Goal: Information Seeking & Learning: Learn about a topic

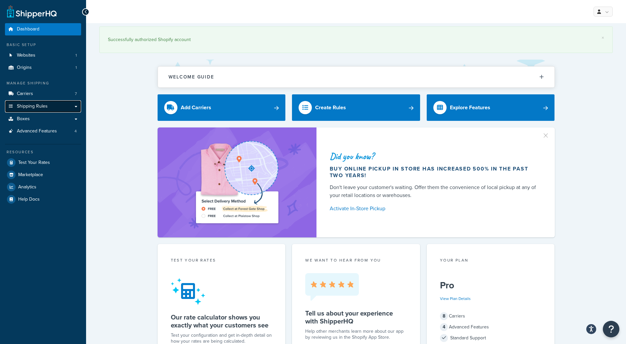
click at [51, 107] on link "Shipping Rules" at bounding box center [43, 106] width 76 height 12
click at [74, 106] on link "Shipping Rules" at bounding box center [43, 106] width 76 height 12
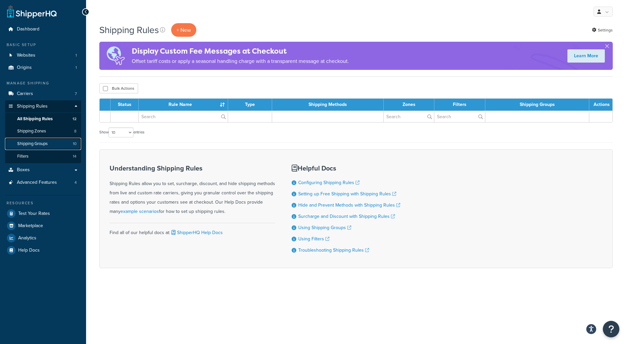
click at [43, 147] on link "Shipping Groups 10" at bounding box center [43, 144] width 76 height 12
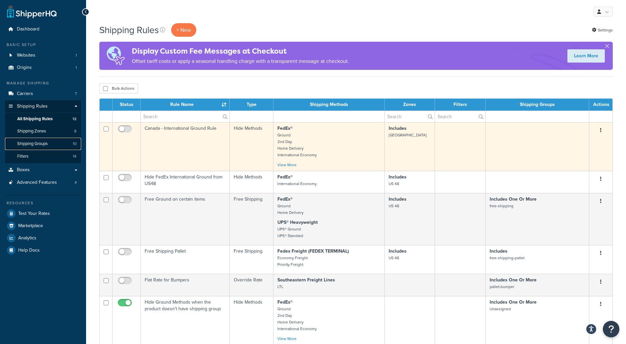
scroll to position [26, 0]
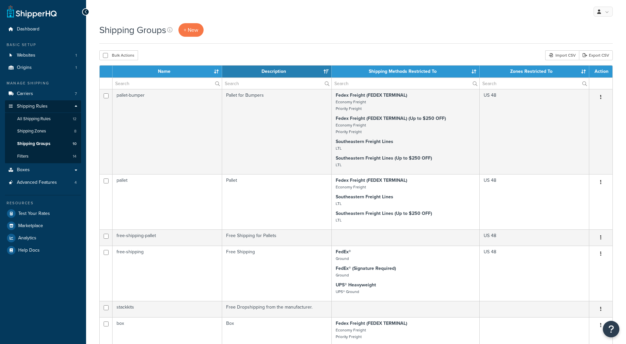
select select "15"
click at [50, 117] on span "All Shipping Rules" at bounding box center [33, 119] width 33 height 6
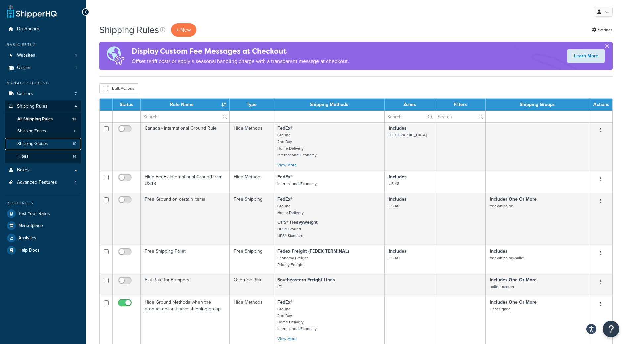
click at [49, 140] on link "Shipping Groups 10" at bounding box center [43, 144] width 76 height 12
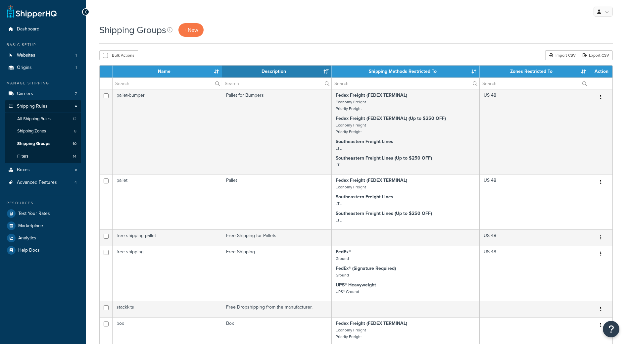
select select "15"
click at [38, 121] on span "All Shipping Rules" at bounding box center [33, 119] width 33 height 6
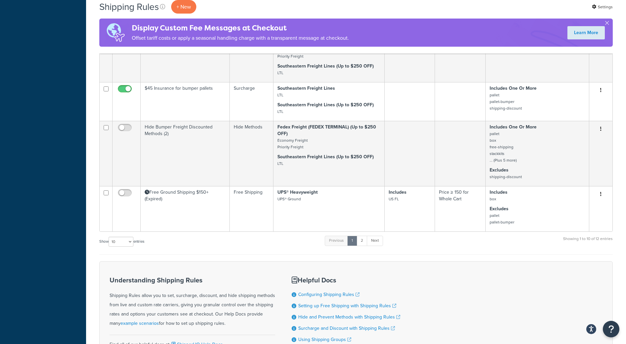
scroll to position [336, 0]
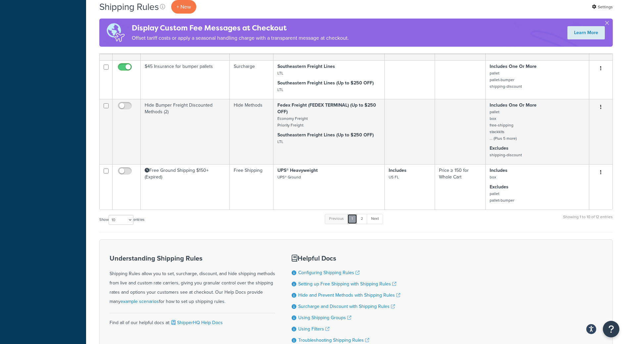
click at [354, 219] on link "1" at bounding box center [352, 219] width 10 height 10
click at [366, 219] on link "2" at bounding box center [361, 219] width 11 height 10
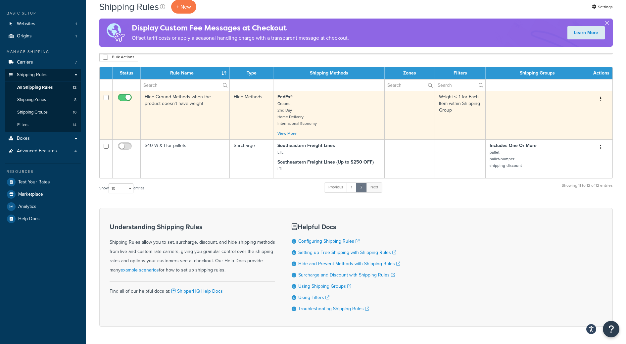
scroll to position [29, 0]
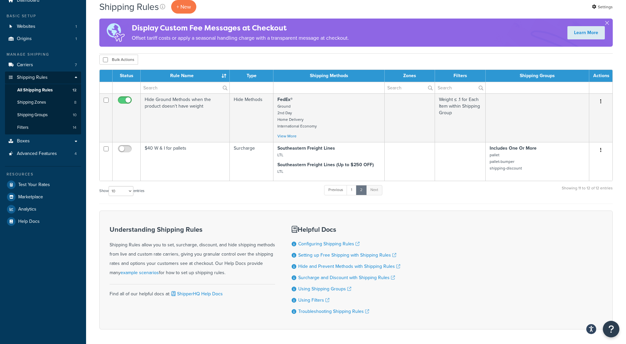
drag, startPoint x: 519, startPoint y: 76, endPoint x: 568, endPoint y: 76, distance: 48.6
click at [568, 76] on th "Shipping Groups" at bounding box center [537, 76] width 104 height 12
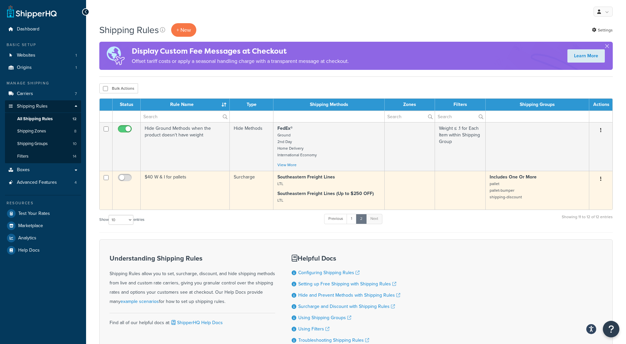
scroll to position [5, 0]
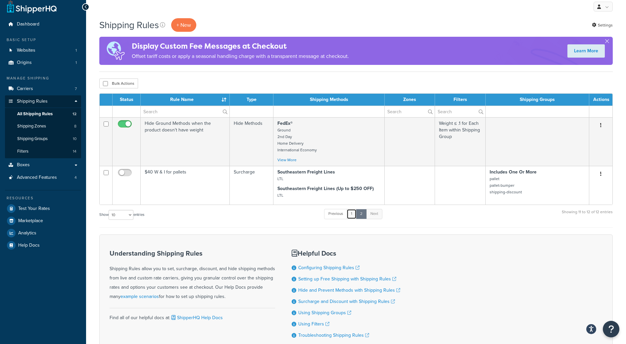
click at [352, 213] on link "1" at bounding box center [351, 214] width 10 height 10
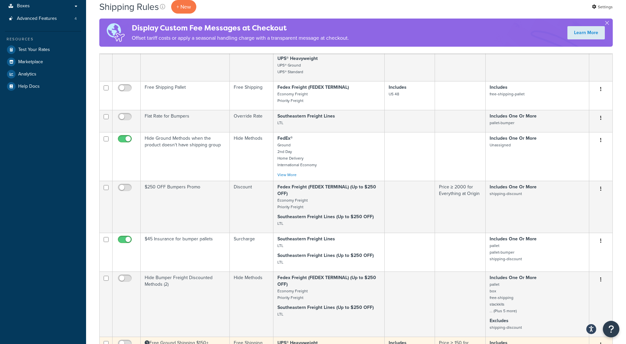
scroll to position [162, 0]
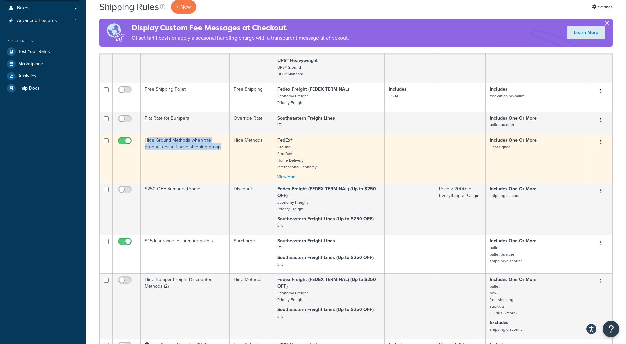
drag, startPoint x: 146, startPoint y: 140, endPoint x: 223, endPoint y: 146, distance: 76.7
click at [223, 146] on td "Hide Ground Methods when the product doesn't have shipping group" at bounding box center [185, 158] width 89 height 49
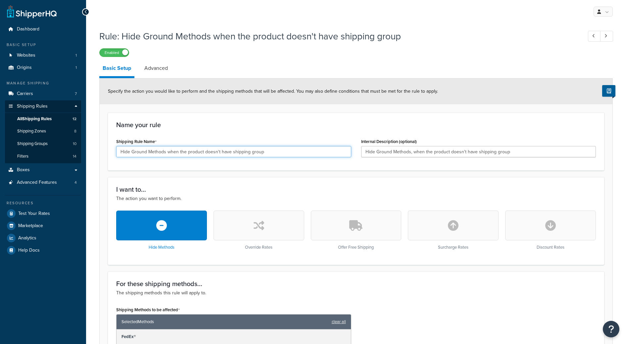
click at [219, 148] on input "Hide Ground Methods when the product doesn't have shipping group" at bounding box center [233, 151] width 235 height 11
click at [49, 120] on span "All Shipping Rules" at bounding box center [34, 119] width 34 height 6
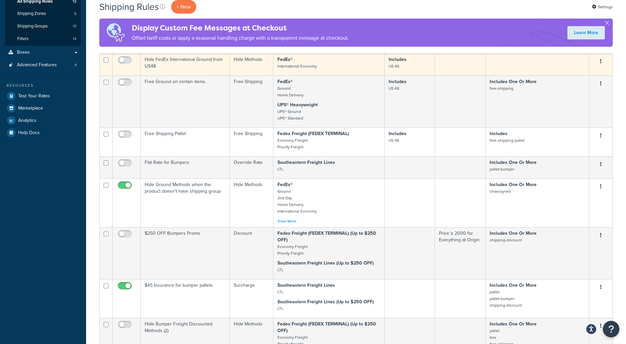
scroll to position [156, 0]
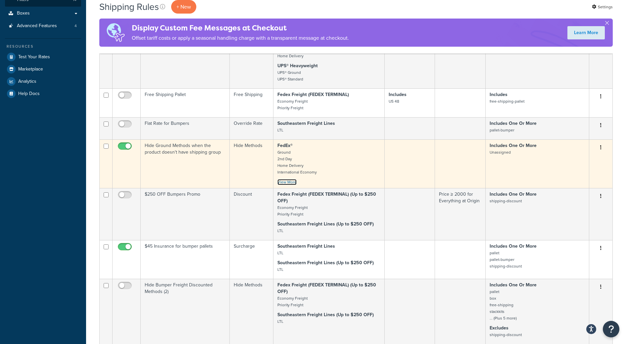
click at [289, 183] on link "View More" at bounding box center [286, 182] width 19 height 6
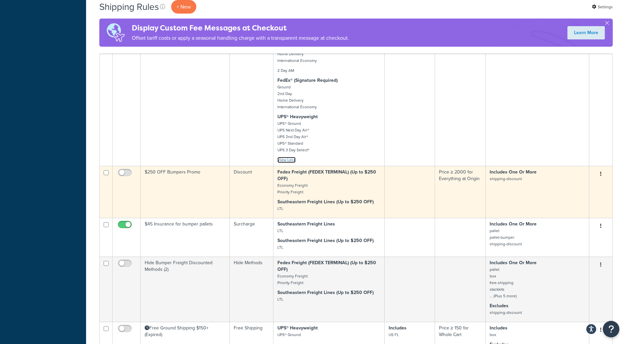
scroll to position [273, 0]
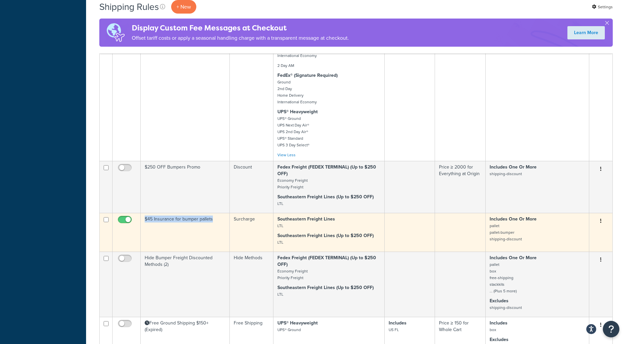
drag, startPoint x: 144, startPoint y: 217, endPoint x: 221, endPoint y: 218, distance: 77.1
click at [221, 218] on td "$45 Insurance for bumper pallets" at bounding box center [185, 232] width 89 height 39
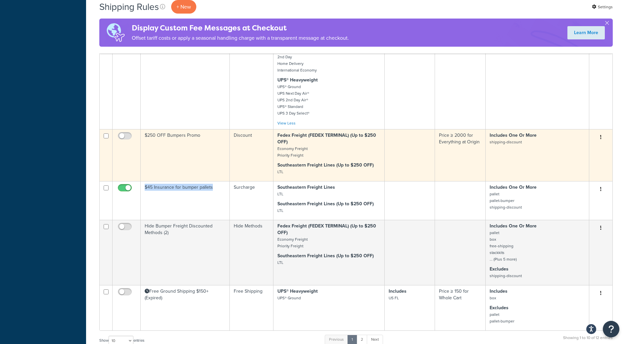
scroll to position [374, 0]
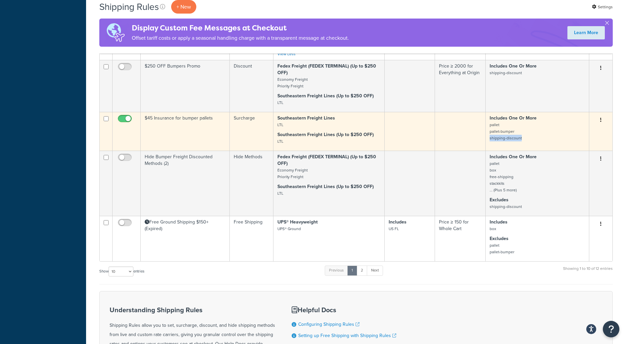
drag, startPoint x: 490, startPoint y: 139, endPoint x: 536, endPoint y: 137, distance: 46.0
click at [536, 137] on p "Includes One Or More pallet pallet-bumper shipping-discount" at bounding box center [536, 128] width 95 height 26
click at [520, 138] on small "pallet pallet-bumper shipping-discount" at bounding box center [505, 131] width 32 height 19
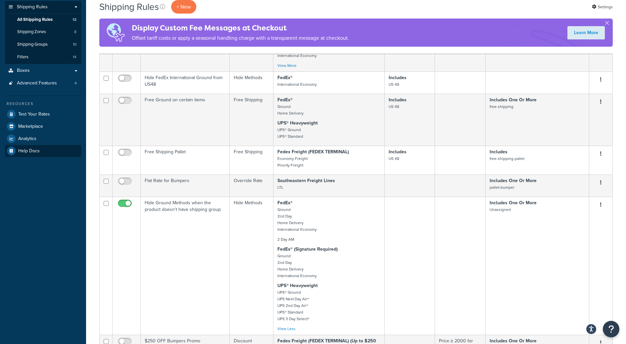
scroll to position [98, 0]
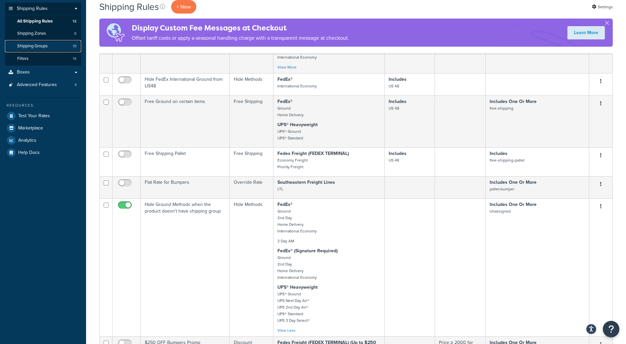
click at [37, 44] on span "Shipping Groups" at bounding box center [32, 46] width 30 height 6
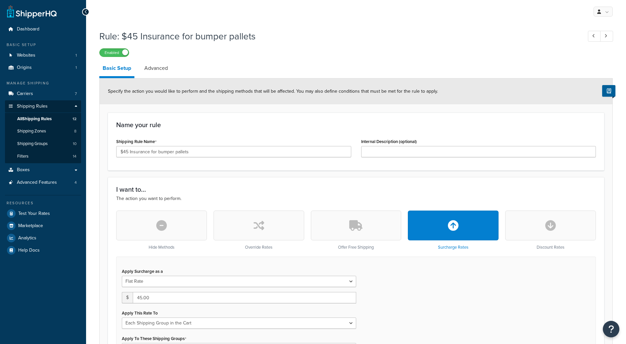
select select "SHIPPING_GROUP"
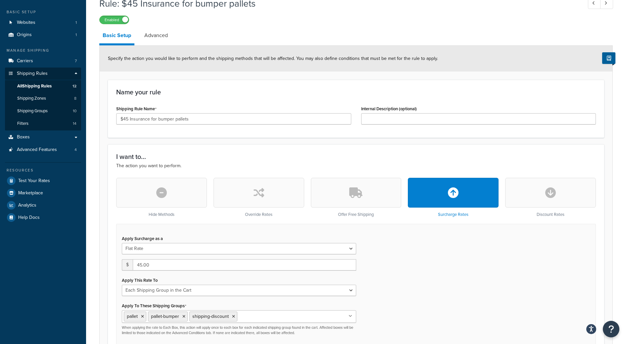
scroll to position [58, 0]
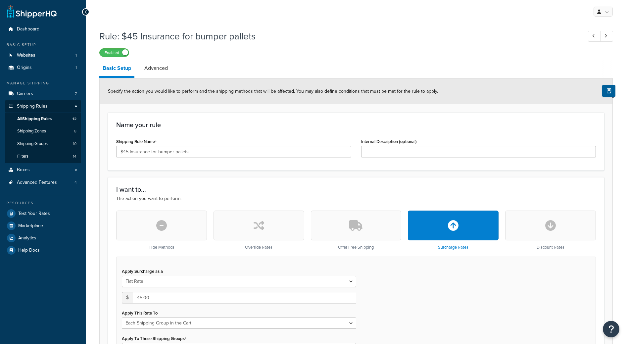
select select "SHIPPING_GROUP"
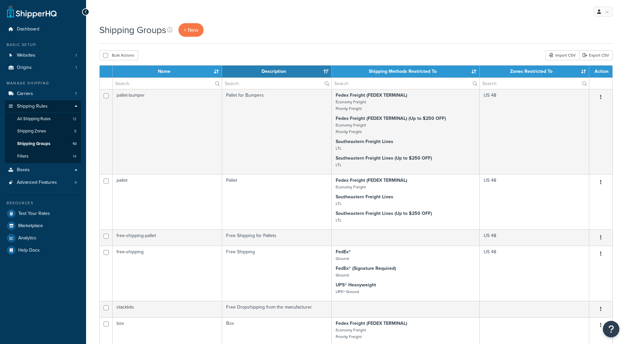
select select "15"
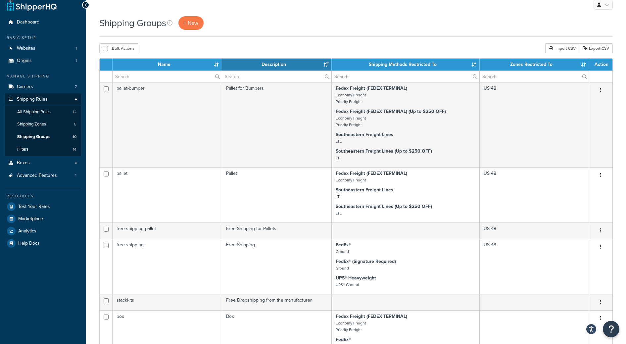
scroll to position [10, 0]
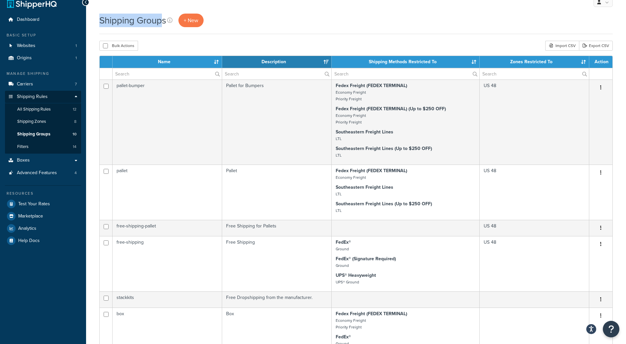
drag, startPoint x: 99, startPoint y: 20, endPoint x: 162, endPoint y: 24, distance: 63.3
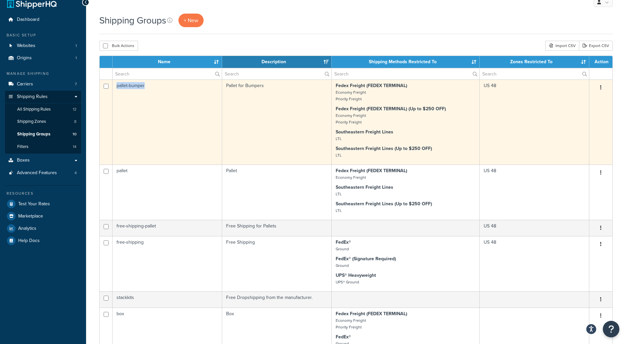
drag, startPoint x: 117, startPoint y: 86, endPoint x: 151, endPoint y: 86, distance: 33.7
click at [151, 86] on td "pallet-bumper" at bounding box center [166, 121] width 109 height 85
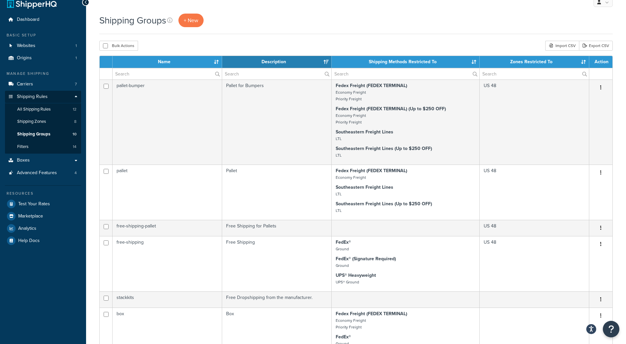
drag, startPoint x: 368, startPoint y: 62, endPoint x: 430, endPoint y: 35, distance: 67.9
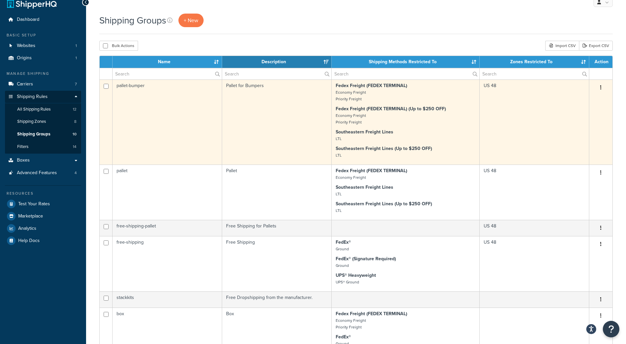
scroll to position [11, 0]
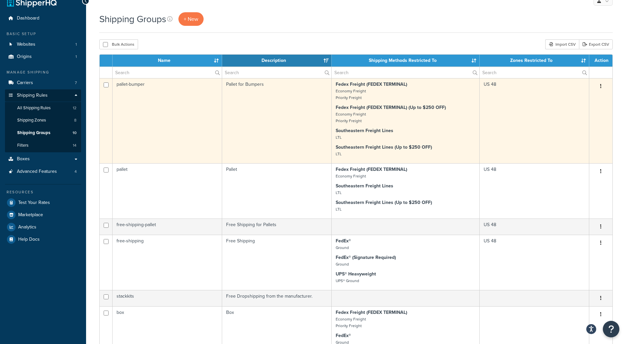
click at [492, 85] on td "US 48" at bounding box center [533, 120] width 109 height 85
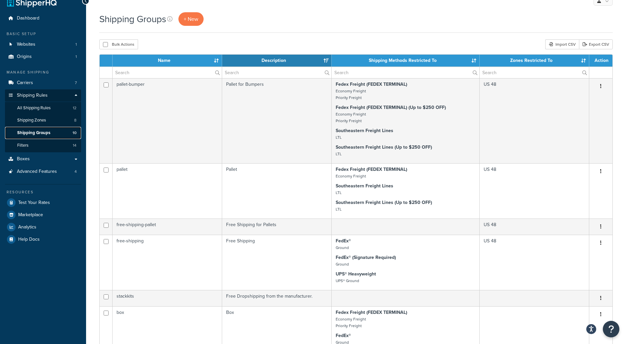
click at [38, 128] on link "Shipping Groups 10" at bounding box center [43, 133] width 76 height 12
click at [40, 115] on link "Shipping Zones 8" at bounding box center [43, 120] width 76 height 12
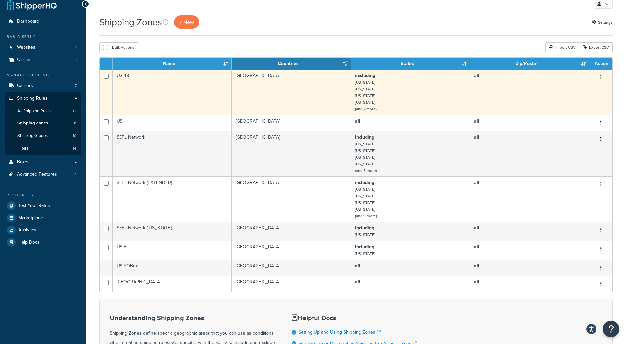
scroll to position [8, 0]
click at [139, 76] on td "US 48" at bounding box center [171, 91] width 119 height 45
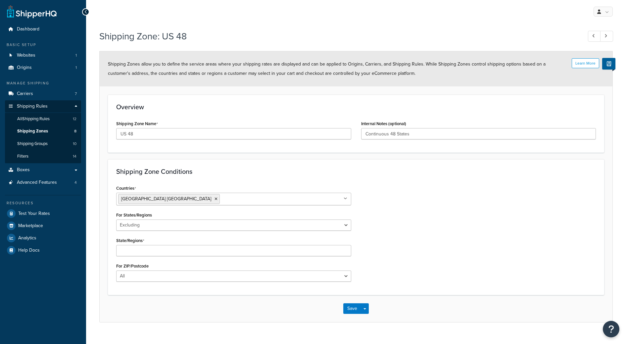
select select "excluding"
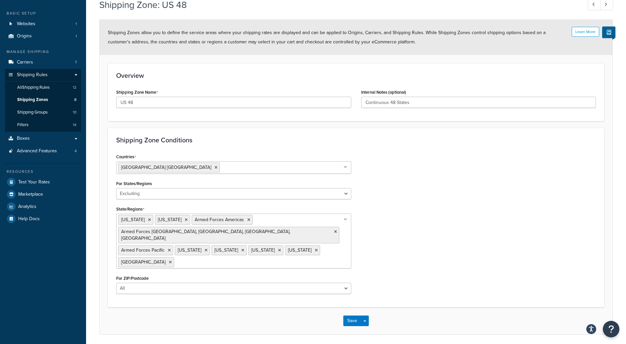
scroll to position [37, 0]
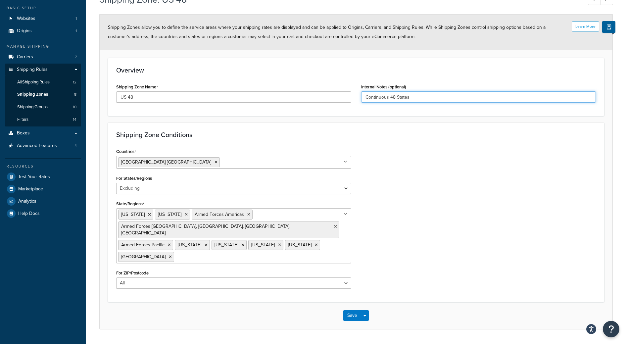
drag, startPoint x: 366, startPoint y: 97, endPoint x: 439, endPoint y: 98, distance: 73.8
click at [439, 98] on input "Continuous 48 States" at bounding box center [478, 96] width 235 height 11
click at [132, 190] on select "All Including Excluding" at bounding box center [233, 188] width 235 height 11
drag, startPoint x: 114, startPoint y: 179, endPoint x: 171, endPoint y: 176, distance: 57.0
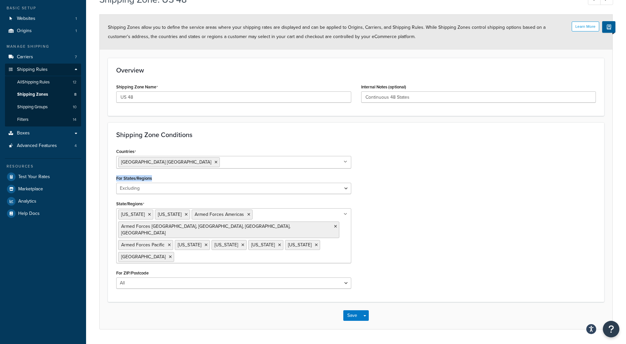
click at [171, 176] on div "Countries United States USA All Countries ALL Afghanistan AFG Albania ALB Alger…" at bounding box center [233, 220] width 245 height 147
click at [35, 108] on span "Shipping Groups" at bounding box center [32, 107] width 30 height 6
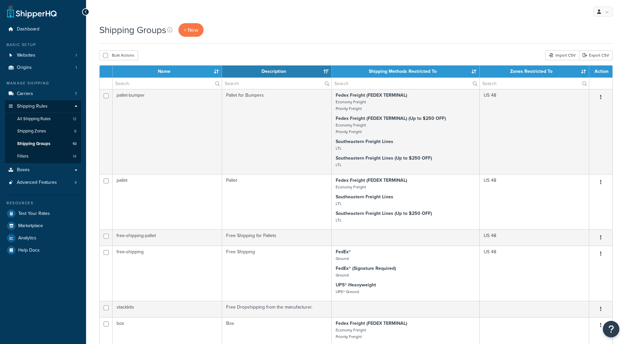
select select "15"
drag, startPoint x: 100, startPoint y: 29, endPoint x: 166, endPoint y: 30, distance: 65.8
click at [166, 30] on h1 "Shipping Groups" at bounding box center [132, 29] width 67 height 13
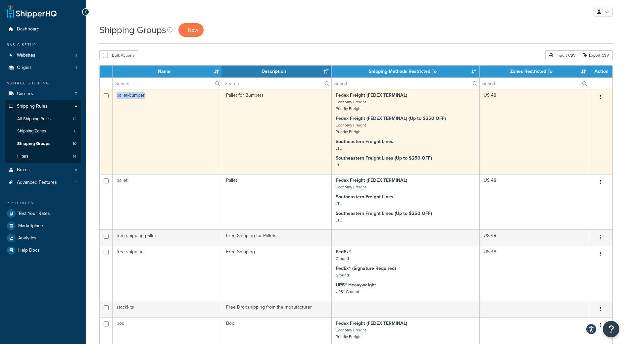
drag, startPoint x: 116, startPoint y: 95, endPoint x: 166, endPoint y: 95, distance: 50.0
click at [166, 95] on td "pallet-bumper" at bounding box center [166, 131] width 109 height 85
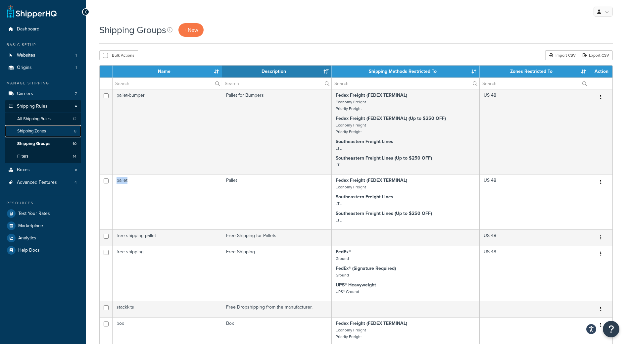
click at [39, 129] on span "Shipping Zones" at bounding box center [31, 131] width 29 height 6
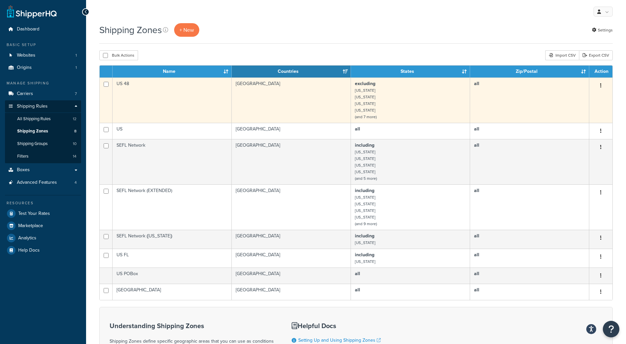
click at [126, 83] on td "US 48" at bounding box center [171, 99] width 119 height 45
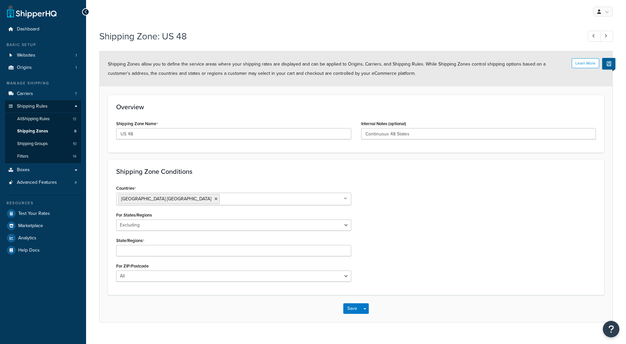
select select "excluding"
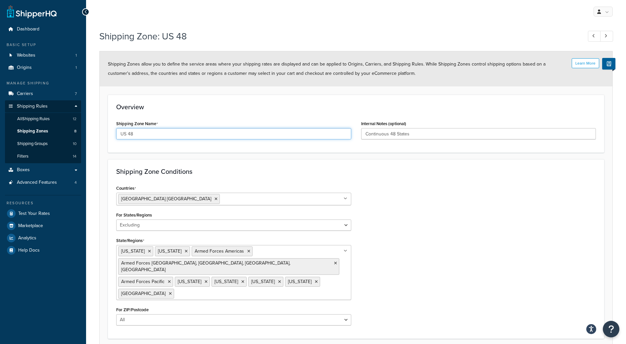
drag, startPoint x: 137, startPoint y: 134, endPoint x: 112, endPoint y: 133, distance: 24.5
click at [112, 133] on div "Shipping Zone Name US 48" at bounding box center [233, 131] width 245 height 25
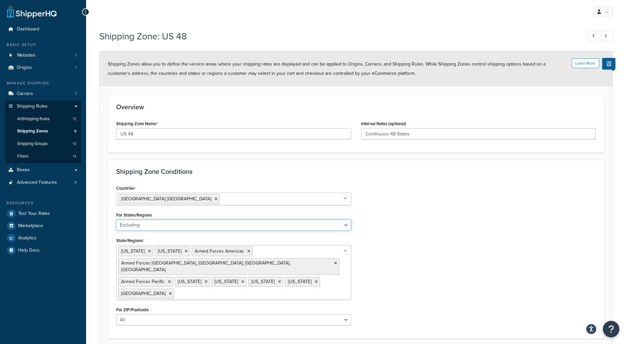
click at [128, 225] on select "All Including Excluding" at bounding box center [233, 224] width 235 height 11
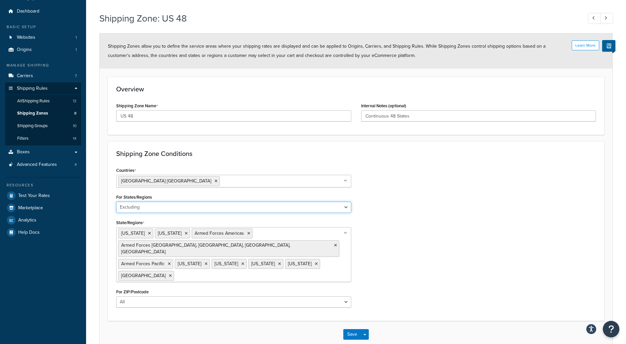
scroll to position [20, 0]
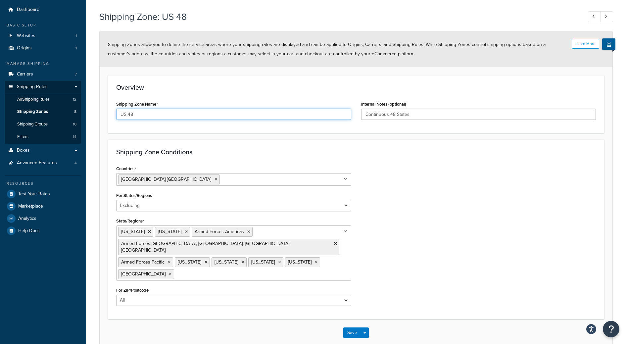
drag, startPoint x: 142, startPoint y: 115, endPoint x: 100, endPoint y: 115, distance: 41.4
click at [100, 115] on form "Learn More Shipping Zones allow you to define the service areas where your ship…" at bounding box center [356, 189] width 512 height 314
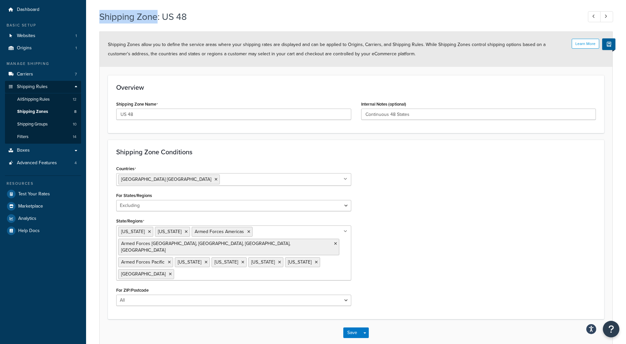
drag, startPoint x: 102, startPoint y: 17, endPoint x: 157, endPoint y: 20, distance: 55.6
click at [157, 20] on h1 "Shipping Zone: US 48" at bounding box center [337, 16] width 476 height 13
drag, startPoint x: 118, startPoint y: 155, endPoint x: 196, endPoint y: 151, distance: 77.5
click at [196, 151] on h3 "Shipping Zone Conditions" at bounding box center [355, 151] width 479 height 7
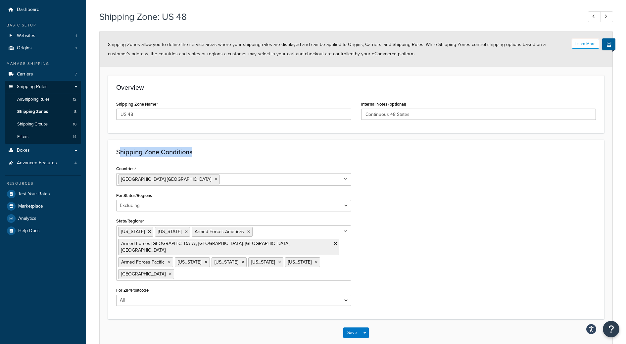
click at [196, 151] on h3 "Shipping Zone Conditions" at bounding box center [355, 151] width 479 height 7
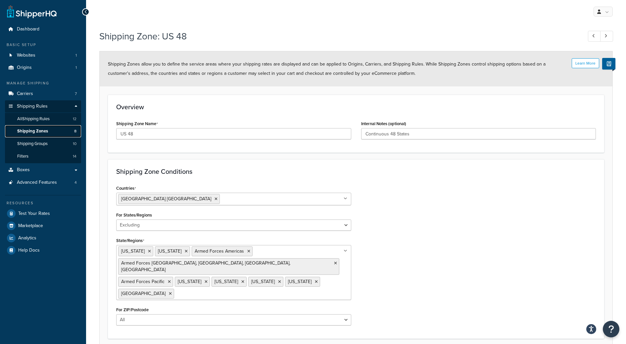
click at [44, 131] on span "Shipping Zones" at bounding box center [32, 131] width 31 height 6
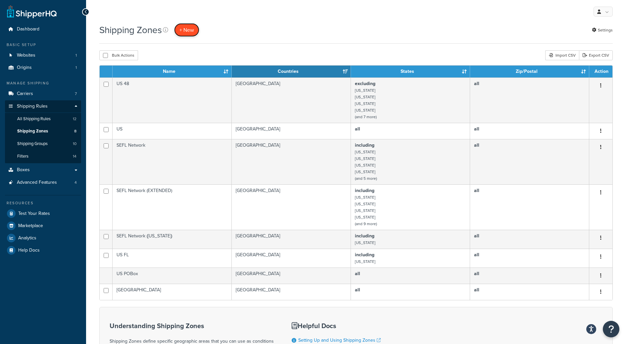
click at [185, 31] on span "+ New" at bounding box center [186, 30] width 15 height 8
click at [55, 133] on link "Shipping Zones 8" at bounding box center [43, 131] width 76 height 12
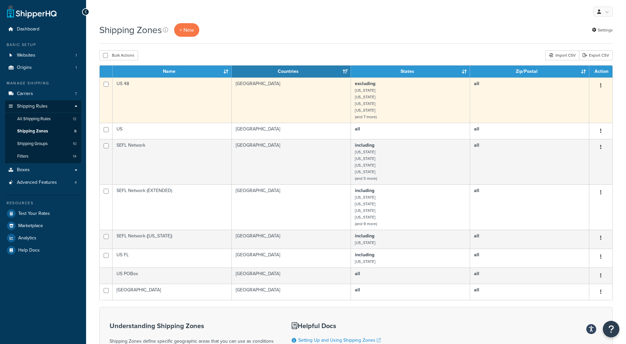
click at [137, 81] on td "US 48" at bounding box center [171, 99] width 119 height 45
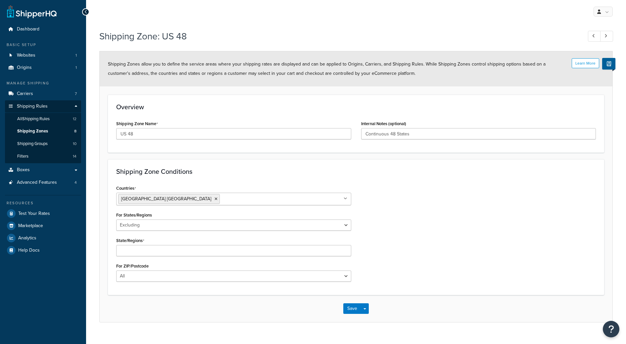
select select "excluding"
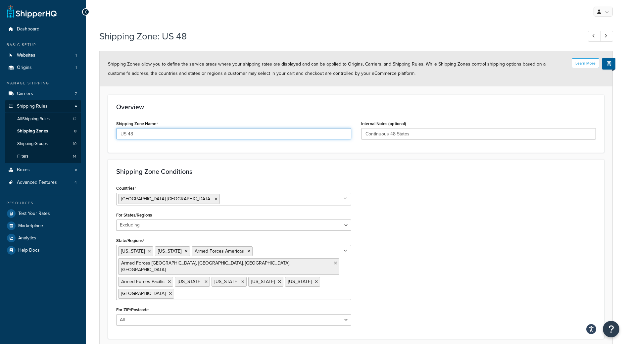
drag, startPoint x: 137, startPoint y: 134, endPoint x: 96, endPoint y: 129, distance: 41.7
click at [96, 129] on div "Shipping Zone: US 48 Learn More Shipping Zones allow you to define the service …" at bounding box center [356, 204] width 540 height 356
click at [148, 135] on input "US 48" at bounding box center [233, 133] width 235 height 11
drag, startPoint x: 134, startPoint y: 135, endPoint x: 100, endPoint y: 135, distance: 33.4
click at [100, 135] on form "Learn More Shipping Zones allow you to define the service areas where your ship…" at bounding box center [356, 208] width 512 height 314
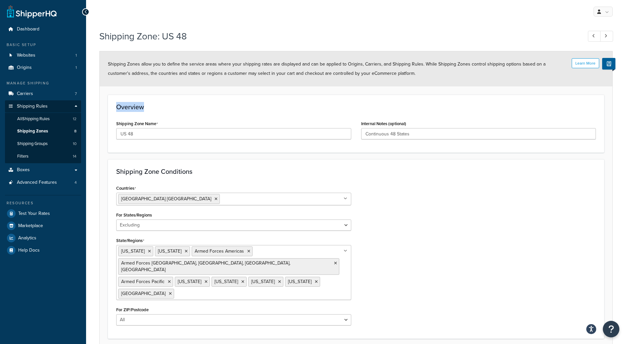
drag, startPoint x: 114, startPoint y: 105, endPoint x: 178, endPoint y: 109, distance: 64.0
click at [178, 109] on div "Overview Shipping Zone Name US 48 Internal Notes (optional) Continuous 48 States" at bounding box center [356, 124] width 496 height 58
click at [178, 109] on h3 "Overview" at bounding box center [355, 106] width 479 height 7
drag, startPoint x: 104, startPoint y: 35, endPoint x: 210, endPoint y: 34, distance: 106.9
click at [210, 34] on h1 "Shipping Zone: US 48" at bounding box center [337, 36] width 476 height 13
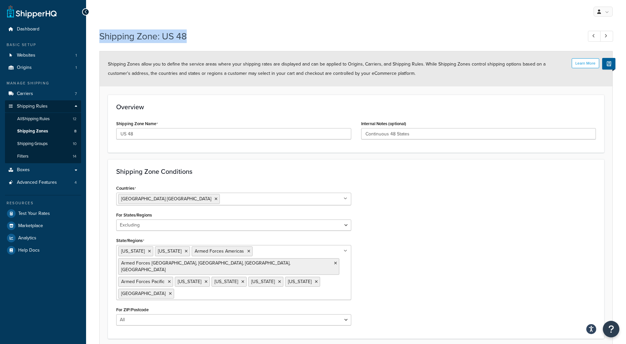
click at [210, 34] on h1 "Shipping Zone: US 48" at bounding box center [337, 36] width 476 height 13
drag, startPoint x: 100, startPoint y: 37, endPoint x: 223, endPoint y: 38, distance: 123.7
click at [223, 38] on h1 "Shipping Zone: US 48" at bounding box center [337, 36] width 476 height 13
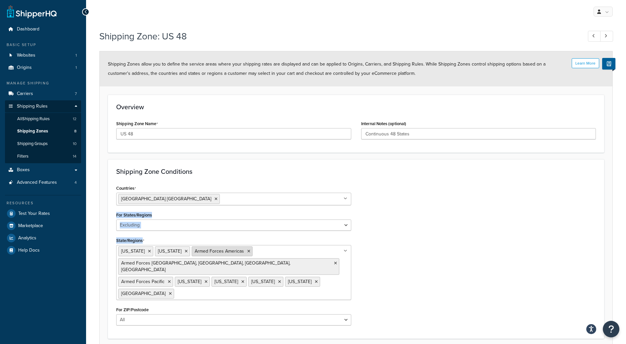
drag, startPoint x: 130, startPoint y: 218, endPoint x: 212, endPoint y: 254, distance: 89.8
click at [212, 254] on div "Countries United States USA All Countries ALL Afghanistan AFG Albania ALB Alger…" at bounding box center [233, 256] width 245 height 147
drag, startPoint x: 102, startPoint y: 36, endPoint x: 201, endPoint y: 46, distance: 99.1
click at [200, 47] on div "Shipping Zone: US 48" at bounding box center [355, 36] width 513 height 21
click at [201, 46] on div "Shipping Zone: US 48" at bounding box center [355, 36] width 513 height 21
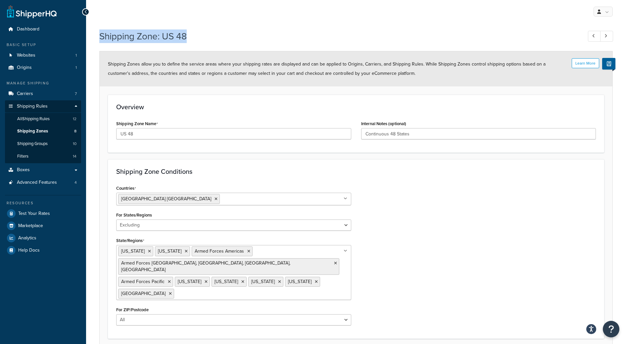
drag, startPoint x: 130, startPoint y: 36, endPoint x: 230, endPoint y: 39, distance: 99.9
click at [230, 39] on h1 "Shipping Zone: US 48" at bounding box center [337, 36] width 476 height 13
drag, startPoint x: 98, startPoint y: 38, endPoint x: 222, endPoint y: 41, distance: 124.4
click at [222, 41] on div "Shipping Zone: US 48 Learn More Shipping Zones allow you to define the service …" at bounding box center [356, 204] width 540 height 356
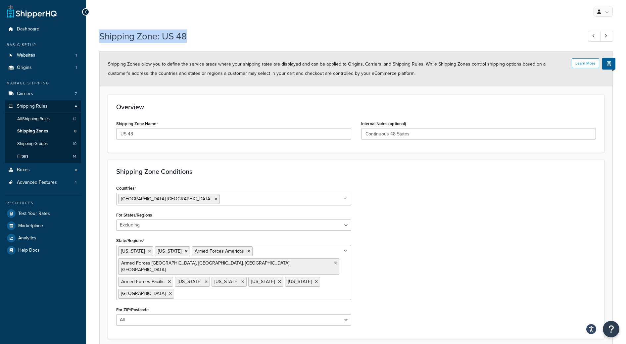
click at [222, 41] on h1 "Shipping Zone: US 48" at bounding box center [337, 36] width 476 height 13
drag, startPoint x: 165, startPoint y: 38, endPoint x: 217, endPoint y: 38, distance: 52.3
click at [217, 38] on h1 "Shipping Zone: US 48" at bounding box center [337, 36] width 476 height 13
click at [33, 152] on link "Filters 14" at bounding box center [43, 156] width 76 height 12
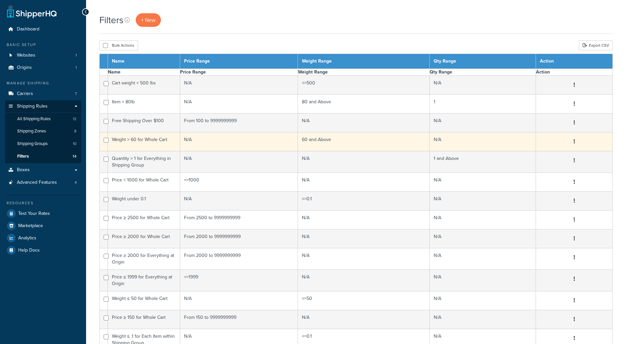
select select "15"
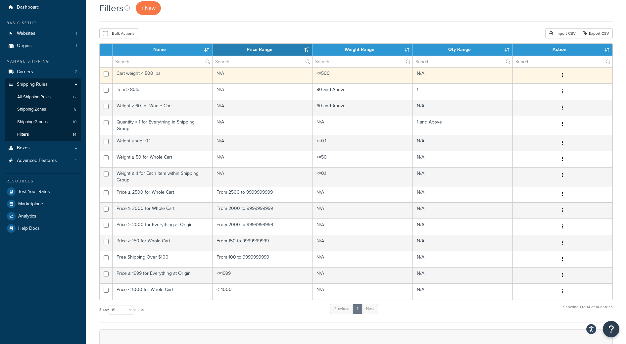
scroll to position [20, 0]
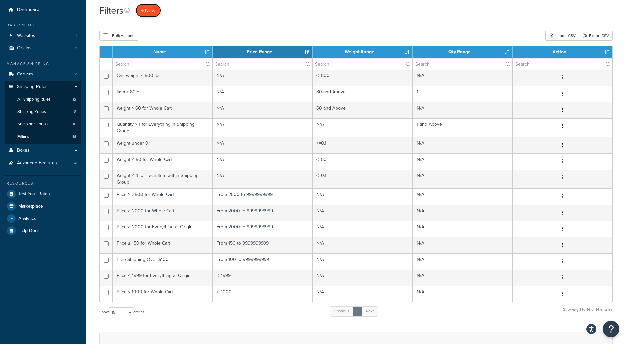
click at [154, 7] on span "+ New" at bounding box center [148, 11] width 15 height 8
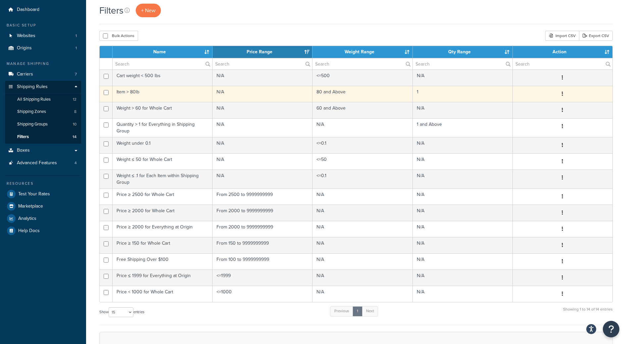
click at [126, 96] on td "Item > 80lb" at bounding box center [162, 94] width 100 height 16
click at [108, 96] on td at bounding box center [106, 94] width 13 height 16
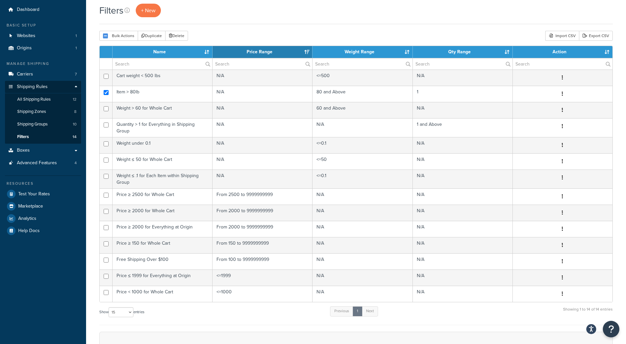
click at [231, 30] on div "Filters + New Bulk Actions Duplicate [GEOGRAPHIC_DATA] Import CSV Export CSV Co…" at bounding box center [356, 224] width 540 height 441
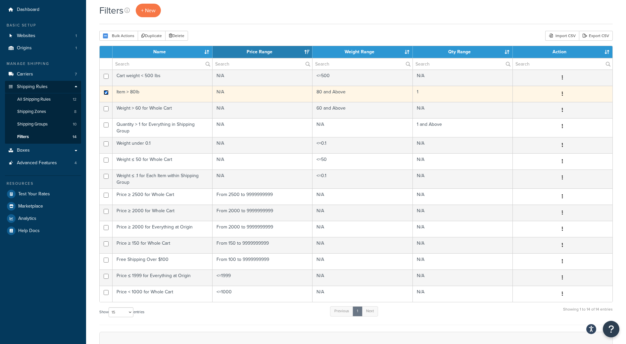
click at [106, 93] on input "checkbox" at bounding box center [106, 92] width 5 height 5
checkbox input "false"
click at [559, 92] on button "button" at bounding box center [561, 94] width 9 height 11
click at [567, 94] on div "Edit Duplicate [GEOGRAPHIC_DATA]" at bounding box center [562, 94] width 92 height 11
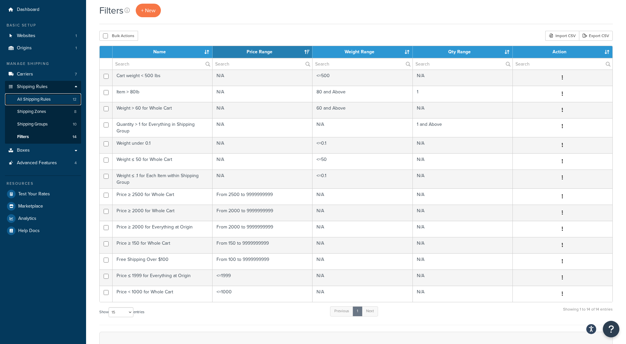
click at [50, 100] on span "All Shipping Rules" at bounding box center [33, 100] width 33 height 6
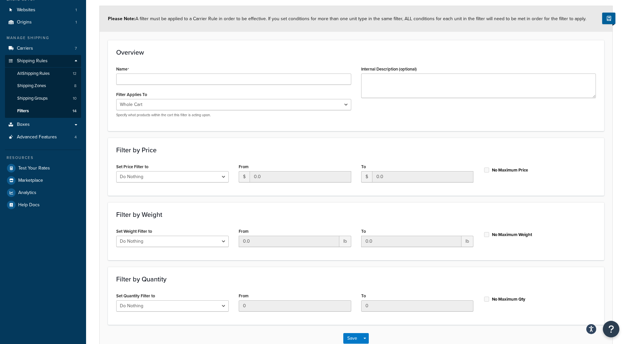
scroll to position [86, 0]
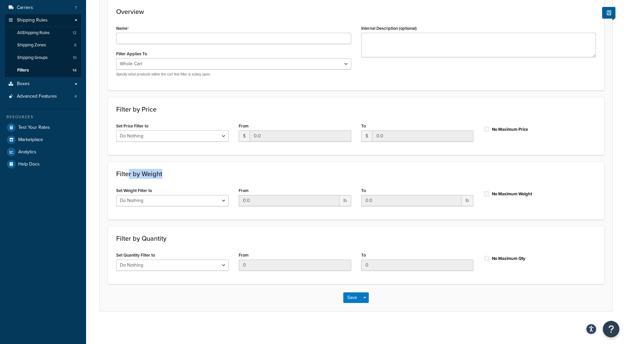
drag, startPoint x: 128, startPoint y: 174, endPoint x: 183, endPoint y: 174, distance: 54.6
click at [183, 174] on h3 "Filter by Weight" at bounding box center [355, 173] width 479 height 7
drag, startPoint x: 125, startPoint y: 241, endPoint x: 182, endPoint y: 240, distance: 56.9
click at [182, 240] on h3 "Filter by Quantity" at bounding box center [355, 238] width 479 height 7
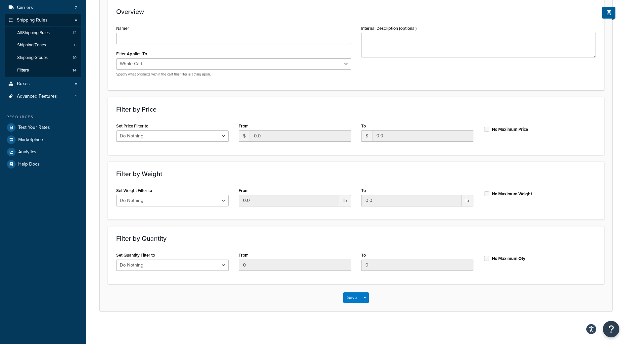
scroll to position [0, 0]
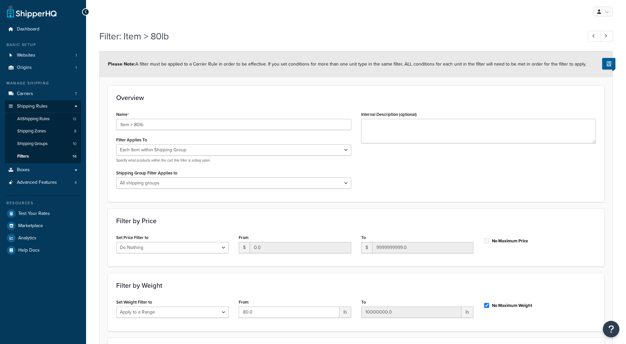
select select "ITEM"
select select "range"
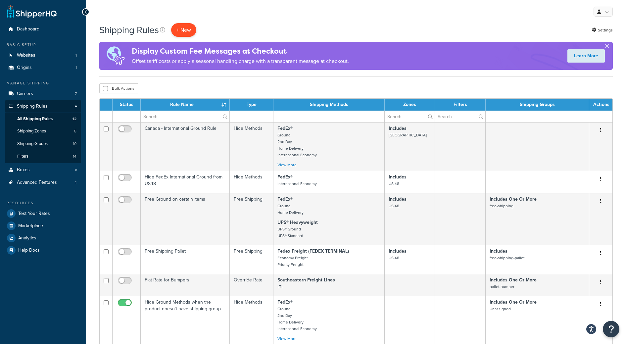
click at [183, 31] on p "+ New" at bounding box center [183, 30] width 25 height 14
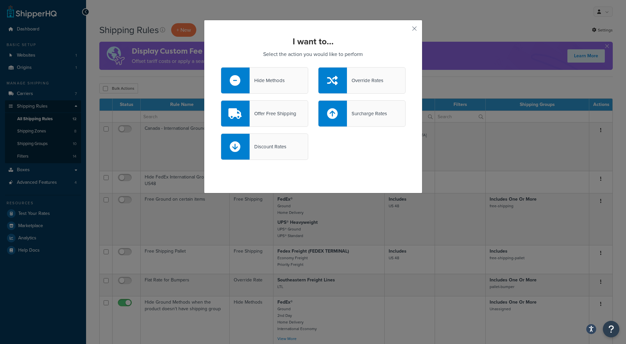
click at [279, 78] on div "Hide Methods" at bounding box center [266, 80] width 35 height 9
click at [0, 0] on input "Hide Methods" at bounding box center [0, 0] width 0 height 0
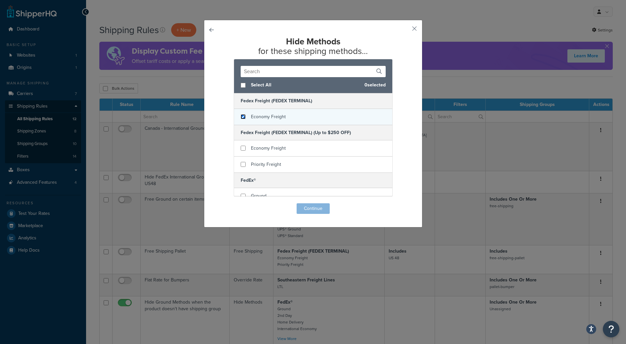
click at [242, 118] on input "checkbox" at bounding box center [243, 116] width 5 height 5
checkbox input "true"
click at [322, 208] on button "Continue" at bounding box center [312, 208] width 33 height 11
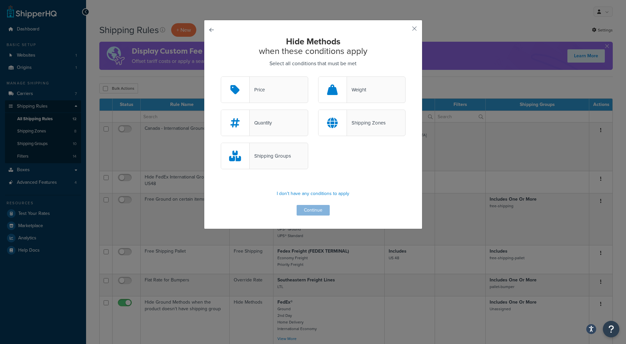
click at [274, 160] on div "Shipping Groups" at bounding box center [264, 156] width 87 height 26
click at [0, 0] on input "Shipping Groups" at bounding box center [0, 0] width 0 height 0
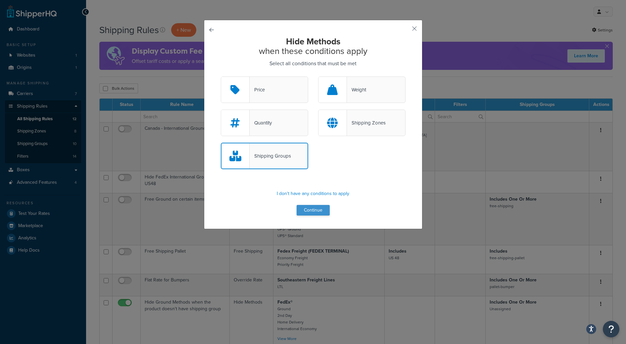
click at [325, 204] on div "Hide Methods when these conditions apply Select all conditions that must be met…" at bounding box center [313, 126] width 185 height 179
click at [322, 210] on button "Continue" at bounding box center [312, 210] width 33 height 11
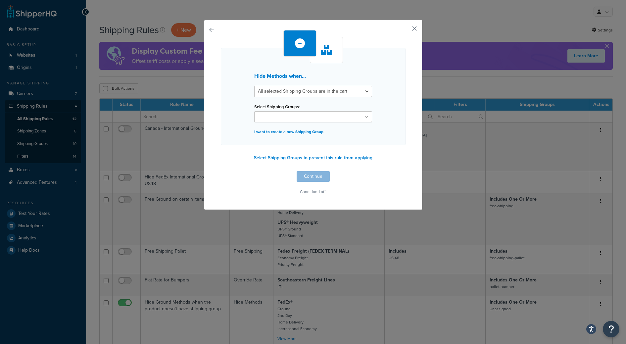
click at [340, 69] on div "Hide Methods when... All selected Shipping Groups are in the cart Any selected …" at bounding box center [313, 96] width 185 height 97
click at [324, 89] on select "All selected Shipping Groups are in the cart Any selected Shipping Groups are i…" at bounding box center [313, 91] width 118 height 11
click at [295, 122] on ul at bounding box center [313, 116] width 118 height 11
click at [228, 126] on div "Hide Methods when... All selected Shipping Groups are in the cart Any selected …" at bounding box center [313, 97] width 185 height 99
click at [418, 27] on div "Hide Methods when... All selected Shipping Groups are in the cart Any selected …" at bounding box center [313, 116] width 218 height 192
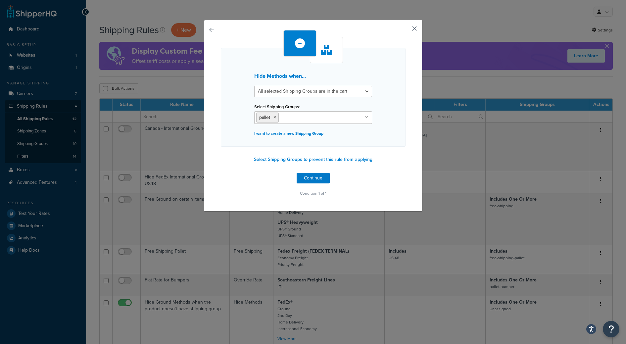
click at [405, 30] on button "button" at bounding box center [405, 31] width 2 height 2
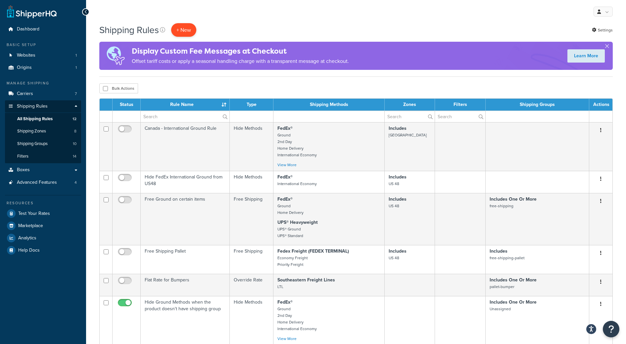
click at [183, 30] on p "+ New" at bounding box center [183, 30] width 25 height 14
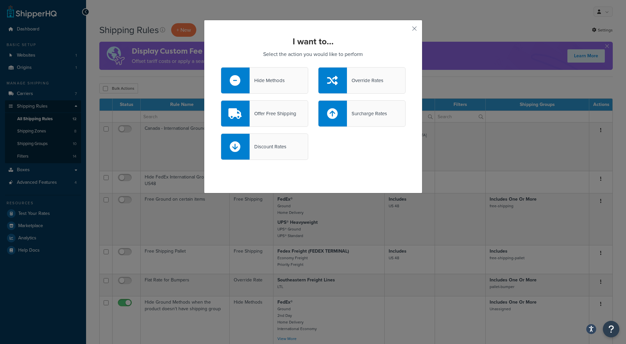
click at [372, 84] on div "Override Rates" at bounding box center [365, 80] width 36 height 9
click at [0, 0] on input "Override Rates" at bounding box center [0, 0] width 0 height 0
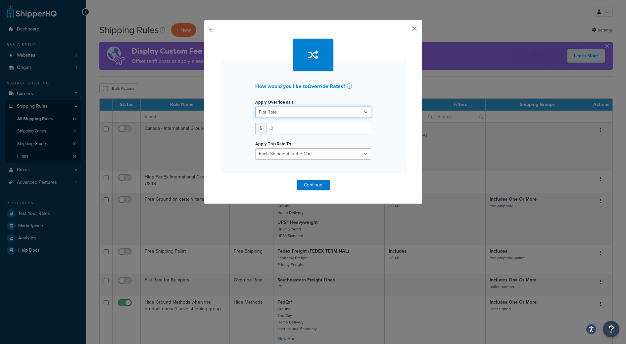
click at [313, 112] on select "Flat Rate Percentage Flat Rate & Percentage" at bounding box center [313, 112] width 116 height 11
click at [291, 152] on select "Each Shipment in the Cart Each Shipping Group in the Cart Each Item within a Sh…" at bounding box center [313, 153] width 116 height 11
drag, startPoint x: 298, startPoint y: 130, endPoint x: 263, endPoint y: 130, distance: 35.1
click at [263, 130] on div "$ 0" at bounding box center [313, 128] width 116 height 11
type input "10"
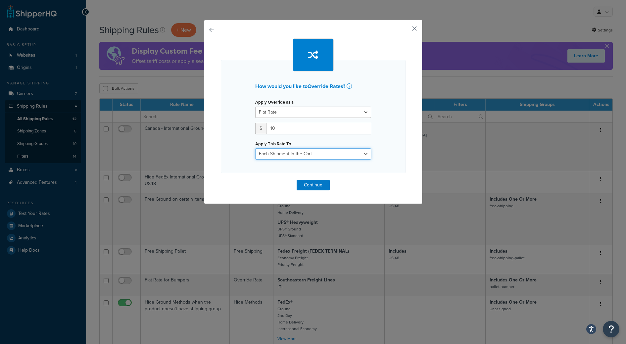
click at [286, 152] on select "Each Shipment in the Cart Each Shipping Group in the Cart Each Item within a Sh…" at bounding box center [313, 153] width 116 height 11
click at [405, 30] on button "button" at bounding box center [405, 31] width 2 height 2
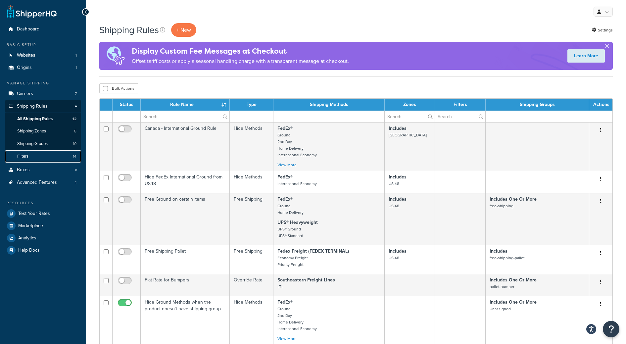
click at [26, 157] on span "Filters" at bounding box center [22, 156] width 11 height 6
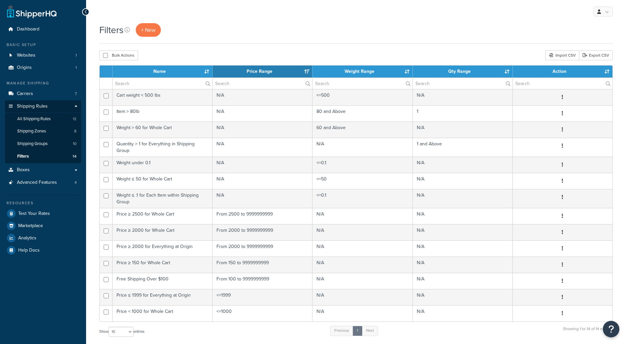
select select "15"
click at [127, 29] on icon at bounding box center [126, 29] width 5 height 5
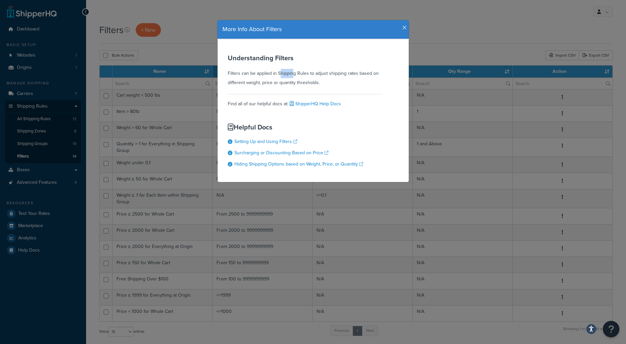
drag, startPoint x: 257, startPoint y: 73, endPoint x: 271, endPoint y: 73, distance: 13.6
click at [271, 73] on div "Understanding Filters Filters can be applied in Shipping Rules to adjust shippi…" at bounding box center [305, 70] width 154 height 33
drag, startPoint x: 230, startPoint y: 74, endPoint x: 302, endPoint y: 73, distance: 72.8
click at [302, 73] on div "Understanding Filters Filters can be applied in Shipping Rules to adjust shippi…" at bounding box center [305, 70] width 154 height 33
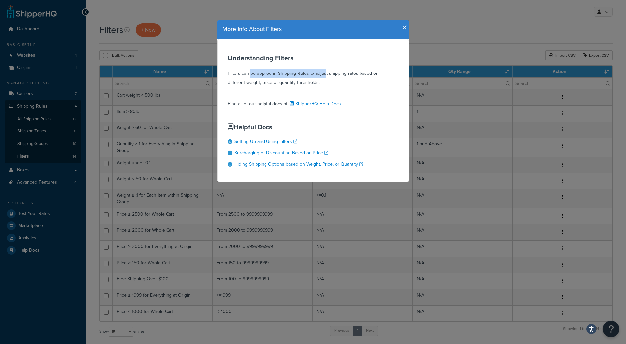
click at [302, 73] on div "Understanding Filters Filters can be applied in Shipping Rules to adjust shippi…" at bounding box center [305, 70] width 154 height 33
drag, startPoint x: 274, startPoint y: 72, endPoint x: 367, endPoint y: 74, distance: 93.0
click at [367, 74] on div "Understanding Filters Filters can be applied in Shipping Rules to adjust shippi…" at bounding box center [305, 70] width 154 height 33
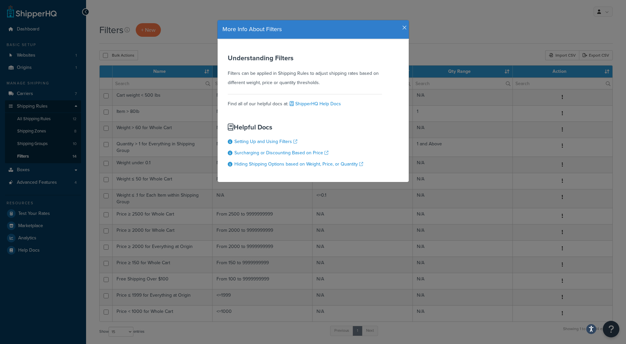
click at [405, 29] on icon "button" at bounding box center [404, 28] width 5 height 6
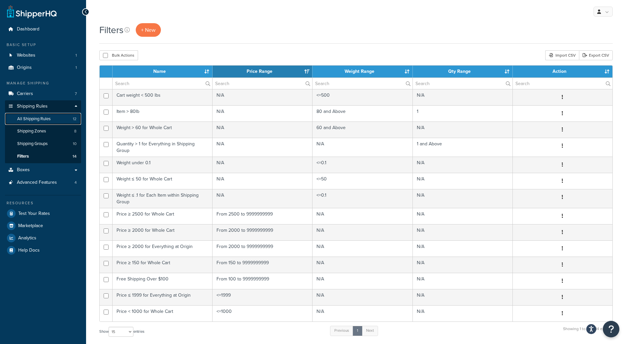
click at [36, 122] on link "All Shipping Rules 12" at bounding box center [43, 119] width 76 height 12
click at [151, 30] on span "+ New" at bounding box center [148, 30] width 15 height 8
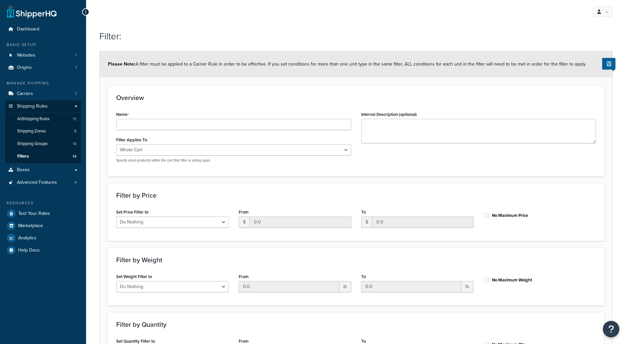
click at [46, 119] on span "All Shipping Rules" at bounding box center [33, 119] width 32 height 6
click at [33, 118] on span "All Shipping Rules" at bounding box center [33, 119] width 32 height 6
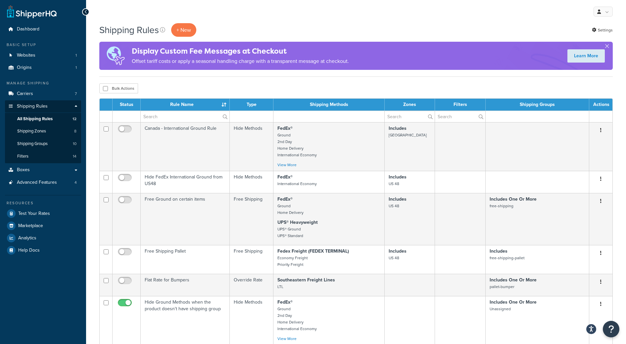
click at [191, 37] on div "Shipping Rules + New Settings Display Custom Fee Messages at Checkout Offset ta…" at bounding box center [355, 50] width 513 height 54
click at [190, 33] on p "+ New" at bounding box center [183, 30] width 25 height 14
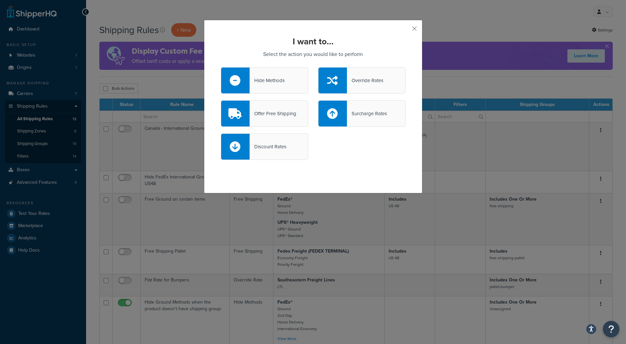
click at [363, 113] on div "Surcharge Rates" at bounding box center [367, 113] width 40 height 9
click at [0, 0] on input "Surcharge Rates" at bounding box center [0, 0] width 0 height 0
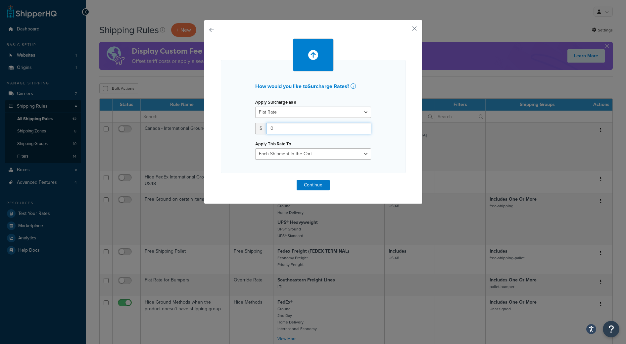
click at [288, 127] on input "0" at bounding box center [318, 128] width 105 height 11
click at [303, 154] on select "Each Shipment in the Cart Each Shipping Group in the Cart Each Item within a Sh…" at bounding box center [313, 153] width 116 height 11
click at [319, 185] on button "Continue" at bounding box center [312, 185] width 33 height 11
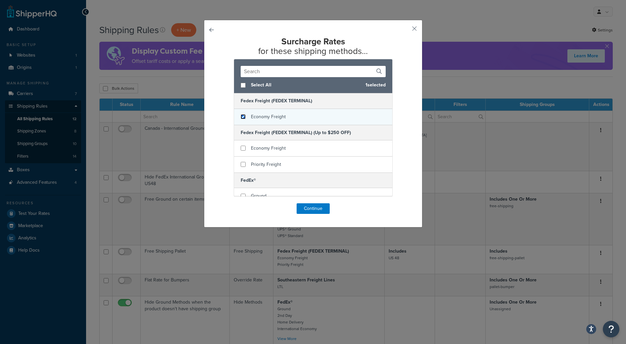
click at [245, 118] on input "checkbox" at bounding box center [243, 116] width 5 height 5
checkbox input "true"
click at [311, 206] on button "Continue" at bounding box center [312, 208] width 33 height 11
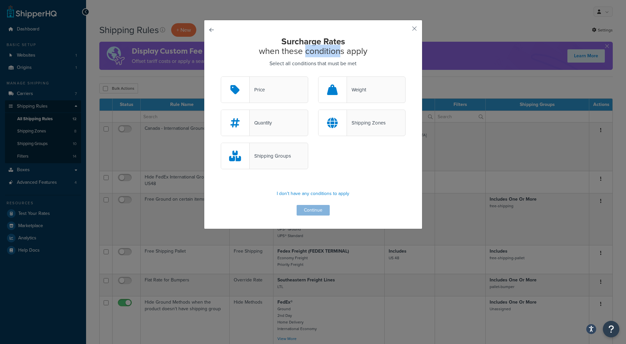
drag, startPoint x: 321, startPoint y: 52, endPoint x: 338, endPoint y: 52, distance: 17.2
click at [338, 52] on h2 "Surcharge Rates when these conditions apply" at bounding box center [313, 46] width 185 height 19
click at [290, 90] on div "Price" at bounding box center [264, 89] width 87 height 26
click at [0, 0] on input "Price" at bounding box center [0, 0] width 0 height 0
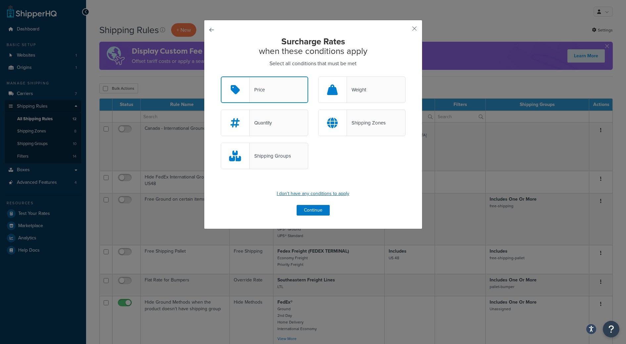
click at [332, 193] on p "I don't have any conditions to apply" at bounding box center [313, 193] width 185 height 9
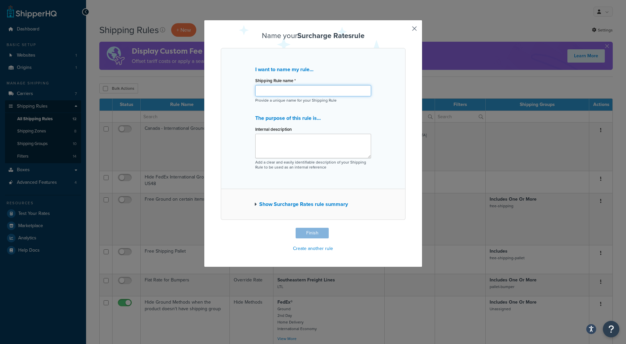
click at [361, 91] on input "Shipping Rule name *" at bounding box center [313, 90] width 116 height 11
click at [417, 32] on div "Name your Surcharge Rates rule I want to name my rule... Shipping Rule name * P…" at bounding box center [313, 143] width 218 height 247
click at [405, 228] on button "button" at bounding box center [405, 229] width 2 height 2
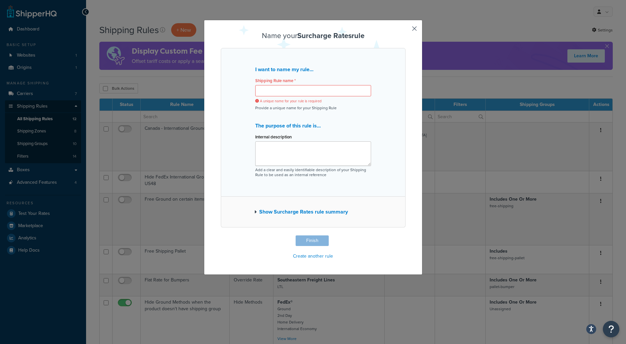
click at [405, 235] on button "button" at bounding box center [405, 236] width 2 height 2
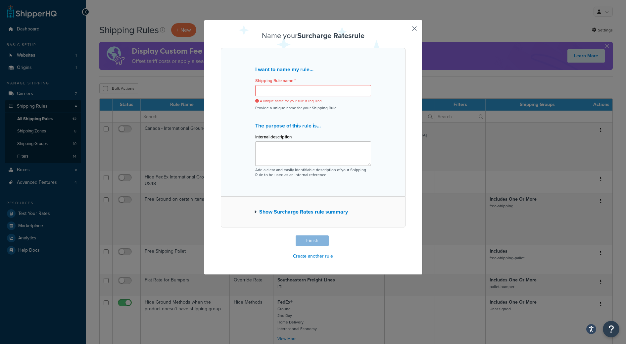
click at [405, 235] on button "button" at bounding box center [405, 236] width 2 height 2
click at [305, 211] on button "Show Surcharge Rates rule summary" at bounding box center [301, 211] width 94 height 9
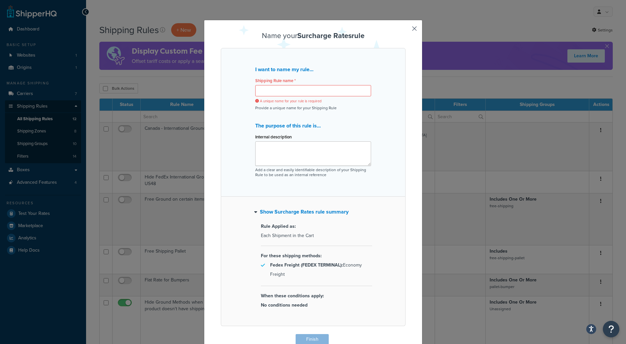
click at [310, 211] on button "Show Surcharge Rates rule summary" at bounding box center [301, 211] width 94 height 9
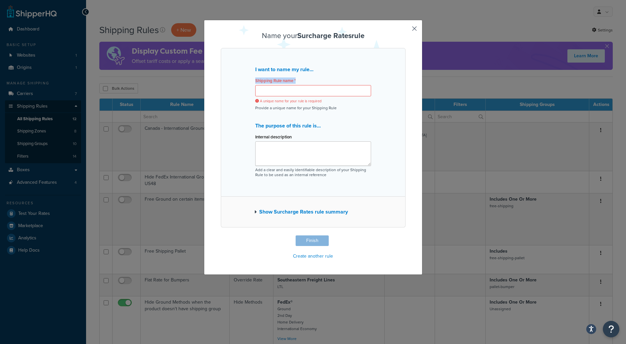
drag, startPoint x: 256, startPoint y: 81, endPoint x: 316, endPoint y: 80, distance: 60.2
click at [316, 80] on div "Shipping Rule name * A unique name for your rule is required" at bounding box center [313, 90] width 116 height 28
click at [284, 66] on p "I want to name my rule..." at bounding box center [313, 69] width 116 height 9
click at [417, 29] on div "Name your Surcharge Rates rule I want to name my rule... Shipping Rule name * A…" at bounding box center [313, 147] width 218 height 255
click at [405, 235] on button "button" at bounding box center [405, 236] width 2 height 2
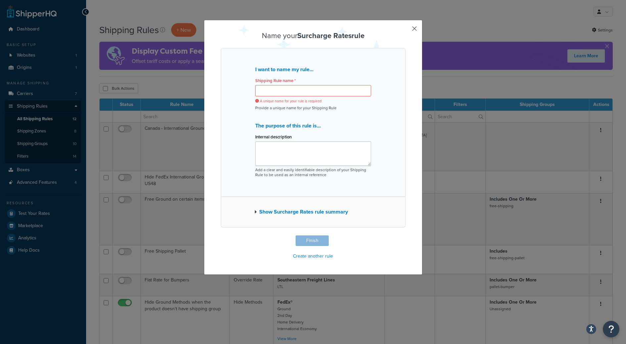
click at [405, 235] on button "button" at bounding box center [405, 236] width 2 height 2
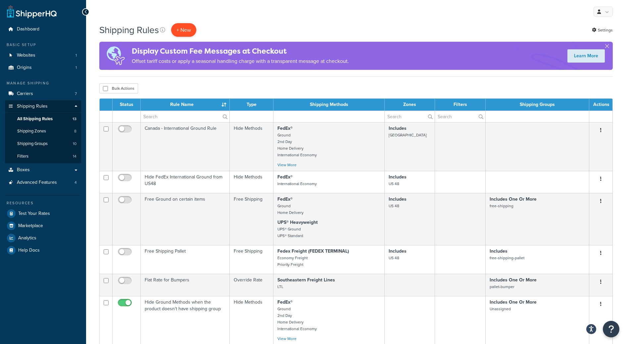
click at [189, 33] on p "+ New" at bounding box center [183, 30] width 25 height 14
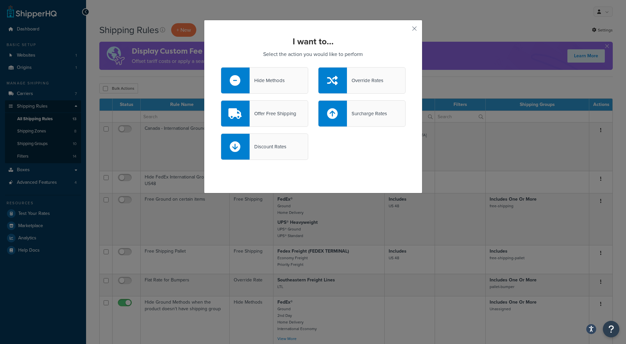
click at [370, 111] on div "Surcharge Rates" at bounding box center [367, 113] width 40 height 9
click at [0, 0] on input "Surcharge Rates" at bounding box center [0, 0] width 0 height 0
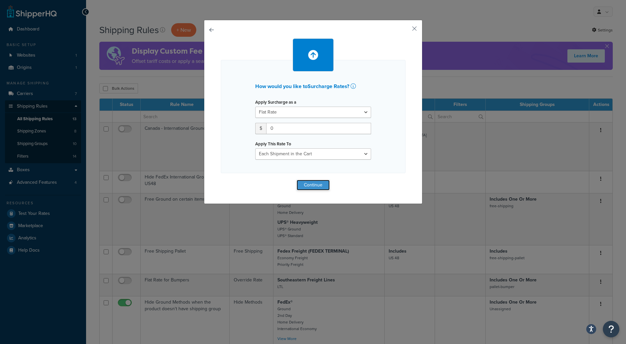
click at [315, 183] on button "Continue" at bounding box center [312, 185] width 33 height 11
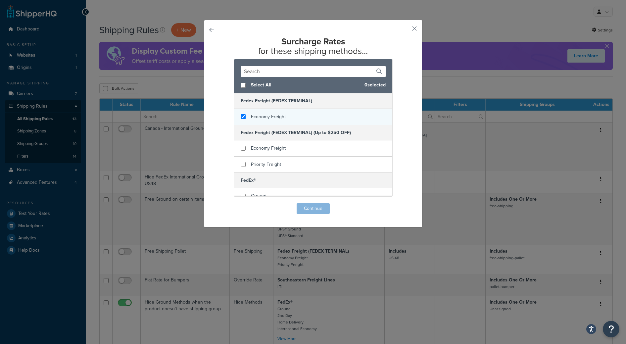
checkbox input "true"
click at [247, 117] on div "Economy Freight" at bounding box center [313, 117] width 158 height 16
click at [314, 207] on button "Continue" at bounding box center [312, 208] width 33 height 11
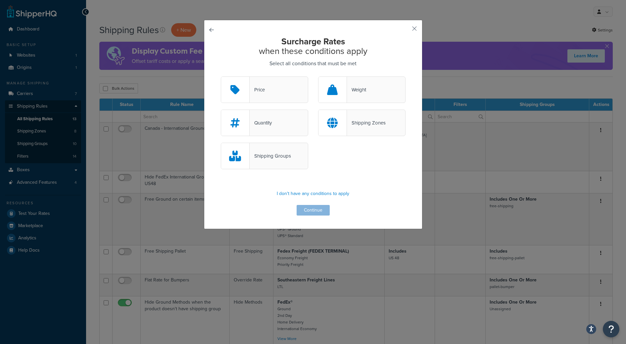
click at [366, 93] on div "Weight" at bounding box center [356, 89] width 19 height 9
click at [0, 0] on input "Weight" at bounding box center [0, 0] width 0 height 0
click at [323, 209] on button "Continue" at bounding box center [312, 210] width 33 height 11
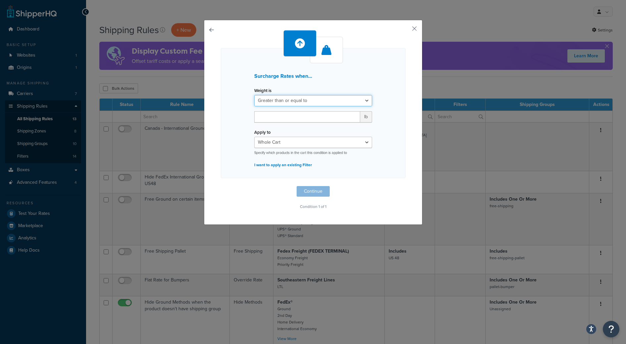
click at [305, 98] on select "Greater than or equal to Between or equal to Less than or equal to" at bounding box center [313, 100] width 118 height 11
click at [306, 167] on p "I want to apply an existing Filter" at bounding box center [313, 164] width 118 height 9
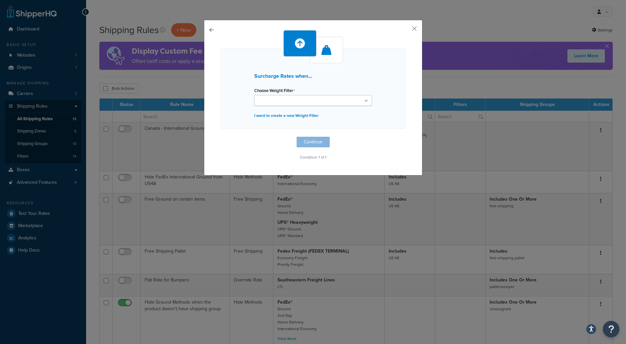
click at [295, 100] on input "Choose Weight Filter" at bounding box center [285, 100] width 59 height 7
drag, startPoint x: 253, startPoint y: 90, endPoint x: 306, endPoint y: 90, distance: 53.6
click at [306, 90] on div "Surcharge Rates when... Choose Weight Filter Cart weight < 500 lbs Item > 80lb …" at bounding box center [313, 88] width 185 height 81
click at [405, 30] on button "button" at bounding box center [405, 31] width 2 height 2
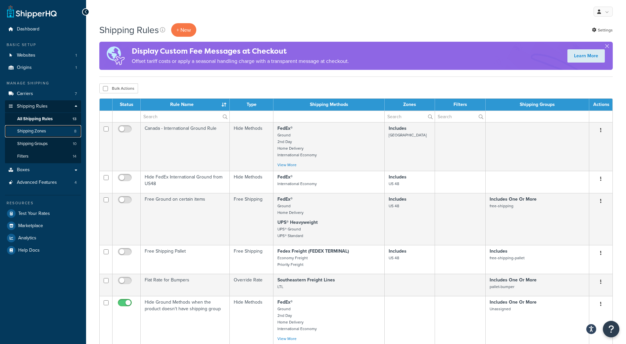
click at [48, 132] on link "Shipping Zones 8" at bounding box center [43, 131] width 76 height 12
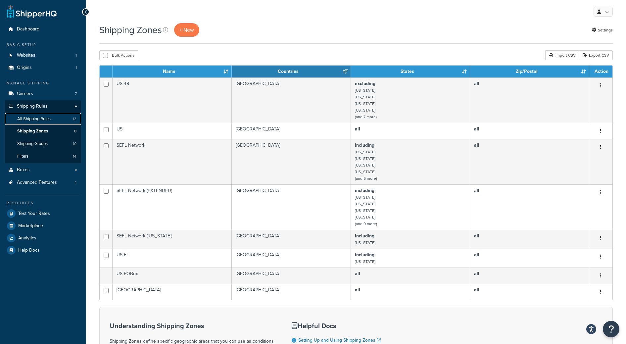
click at [28, 117] on span "All Shipping Rules" at bounding box center [33, 119] width 33 height 6
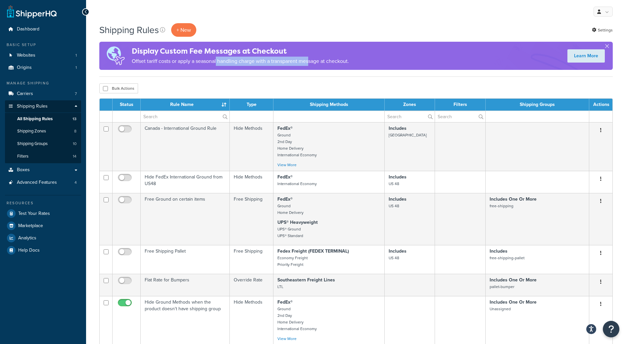
drag, startPoint x: 217, startPoint y: 62, endPoint x: 310, endPoint y: 62, distance: 93.3
click at [311, 62] on p "Offset tariff costs or apply a seasonal handling charge with a transparent mess…" at bounding box center [240, 61] width 217 height 9
click at [310, 62] on p "Offset tariff costs or apply a seasonal handling charge with a transparent mess…" at bounding box center [240, 61] width 217 height 9
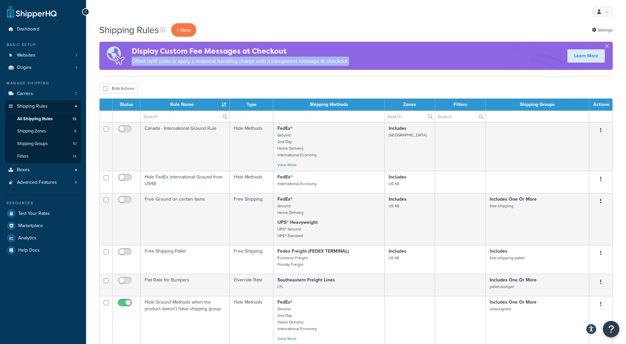
click at [310, 62] on p "Offset tariff costs or apply a seasonal handling charge with a transparent mess…" at bounding box center [240, 61] width 217 height 9
click at [52, 134] on link "Shipping Zones 8" at bounding box center [43, 131] width 76 height 12
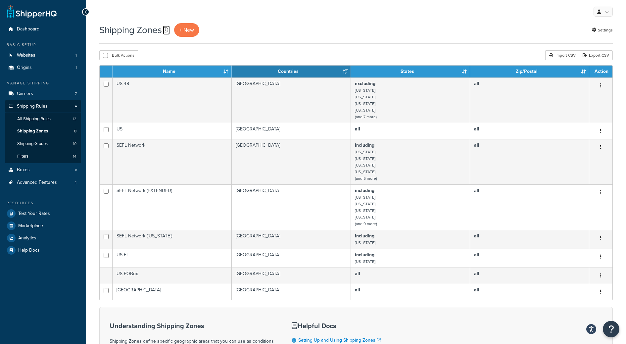
click at [166, 30] on icon at bounding box center [165, 29] width 5 height 5
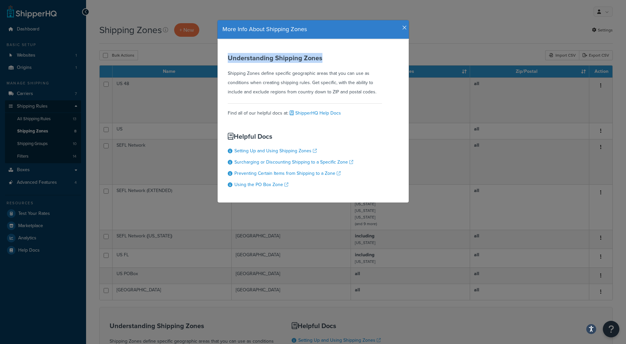
drag, startPoint x: 224, startPoint y: 55, endPoint x: 320, endPoint y: 59, distance: 95.4
click at [320, 59] on div "Understanding Shipping Zones Shipping Zones define specific geographic areas th…" at bounding box center [312, 120] width 191 height 163
click at [320, 59] on h3 "Understanding Shipping Zones" at bounding box center [305, 57] width 154 height 7
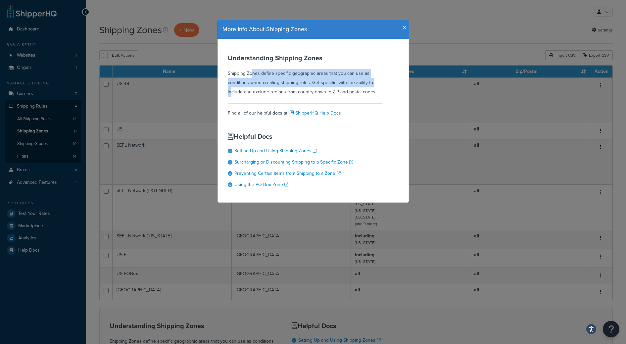
drag, startPoint x: 228, startPoint y: 72, endPoint x: 358, endPoint y: 78, distance: 130.1
click at [358, 78] on div "Understanding Shipping Zones Shipping Zones define specific geographic areas th…" at bounding box center [305, 75] width 154 height 42
click at [243, 85] on div "Understanding Shipping Zones Shipping Zones define specific geographic areas th…" at bounding box center [305, 75] width 154 height 42
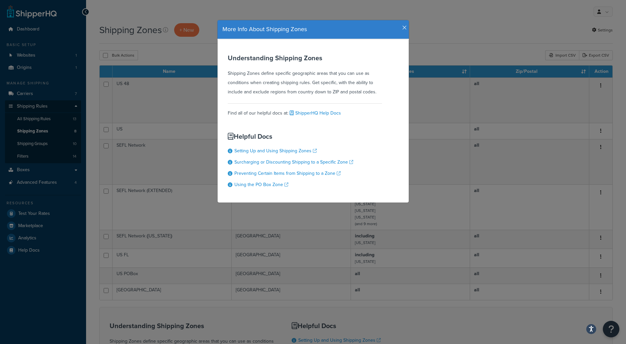
click at [404, 28] on icon "button" at bounding box center [404, 28] width 5 height 6
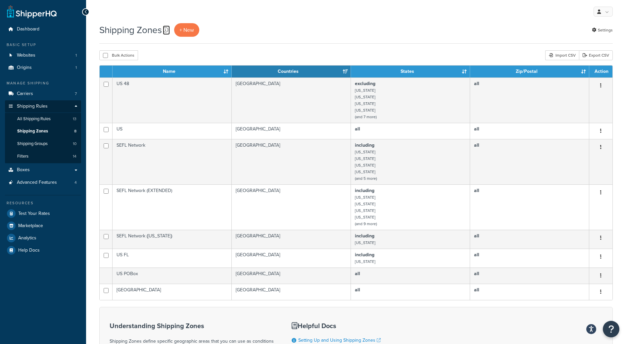
click at [168, 31] on icon at bounding box center [165, 29] width 5 height 5
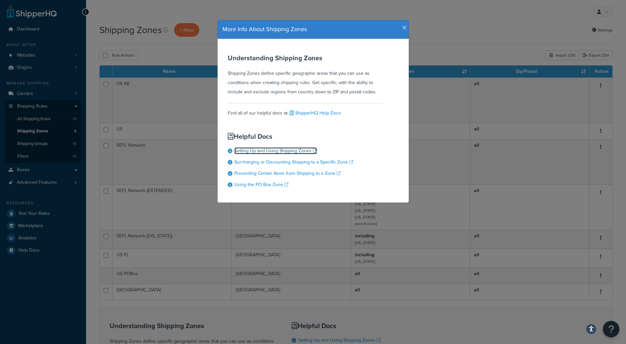
click at [285, 149] on link "Setting Up and Using Shipping Zones" at bounding box center [275, 150] width 82 height 7
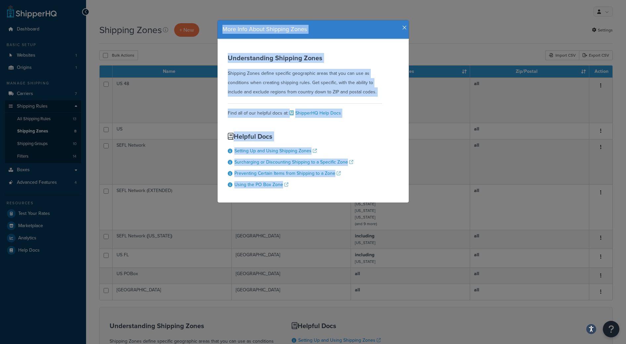
drag, startPoint x: 236, startPoint y: 28, endPoint x: 321, endPoint y: 198, distance: 190.1
click at [321, 198] on div "More Info About Shipping Zones Understanding Shipping Zones Shipping Zones defi…" at bounding box center [313, 111] width 192 height 183
click at [387, 56] on div "Understanding Shipping Zones Shipping Zones define specific geographic areas th…" at bounding box center [312, 120] width 191 height 163
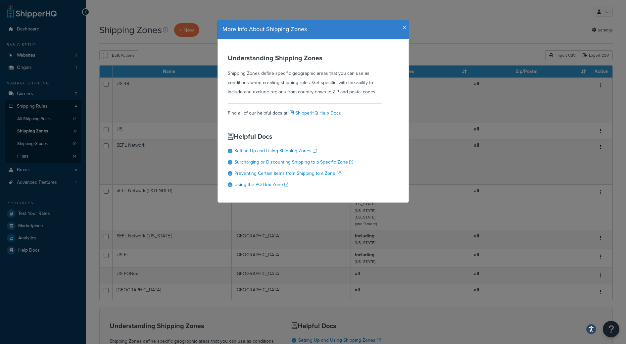
click at [404, 28] on icon "button" at bounding box center [404, 28] width 5 height 6
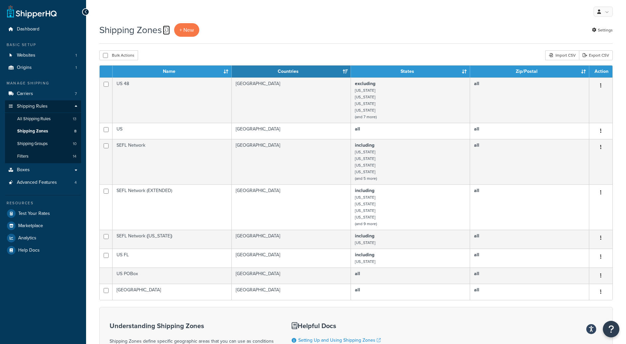
click at [164, 28] on icon at bounding box center [165, 29] width 5 height 5
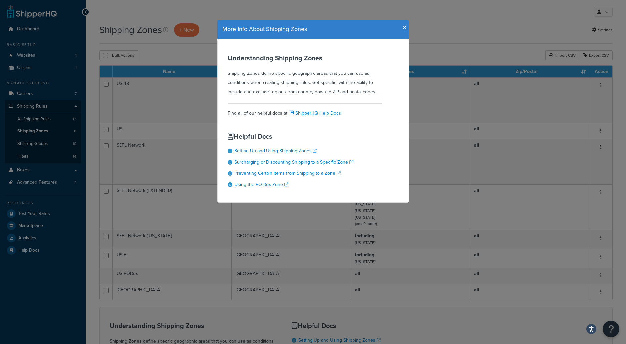
drag, startPoint x: 237, startPoint y: 137, endPoint x: 289, endPoint y: 138, distance: 51.9
click at [289, 138] on h3 "Helpful Docs" at bounding box center [290, 136] width 125 height 7
click at [259, 135] on h3 "Helpful Docs" at bounding box center [290, 136] width 125 height 7
drag, startPoint x: 236, startPoint y: 136, endPoint x: 277, endPoint y: 136, distance: 41.4
click at [277, 136] on h3 "Helpful Docs" at bounding box center [290, 136] width 125 height 7
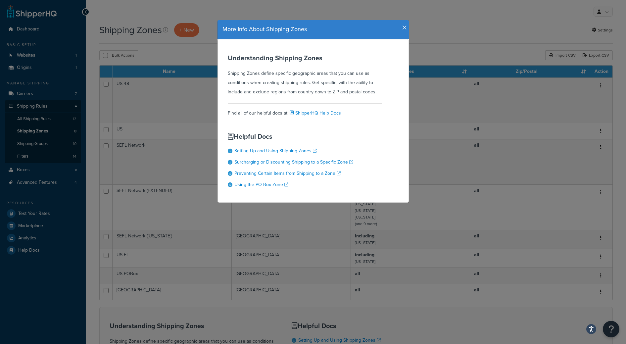
click at [277, 136] on h3 "Helpful Docs" at bounding box center [290, 136] width 125 height 7
drag, startPoint x: 237, startPoint y: 140, endPoint x: 281, endPoint y: 140, distance: 44.3
click at [281, 140] on div "Helpful Docs Setting Up and Using Shipping Zones Surcharging or Discounting Shi…" at bounding box center [290, 160] width 125 height 65
click at [197, 14] on div "More Info About Shipping Zones Understanding Shipping Zones Shipping Zones defi…" at bounding box center [313, 172] width 626 height 344
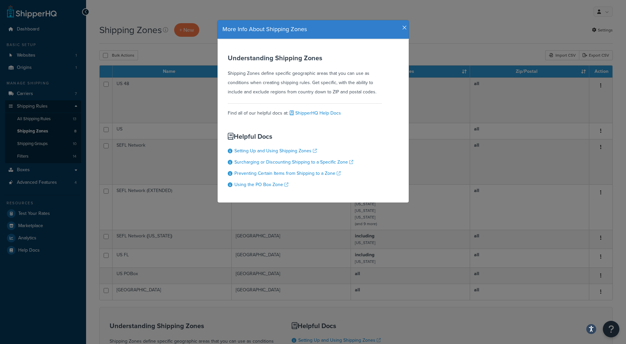
click at [166, 29] on div "More Info About Shipping Zones Understanding Shipping Zones Shipping Zones defi…" at bounding box center [313, 172] width 626 height 344
click at [404, 26] on icon "button" at bounding box center [404, 28] width 5 height 6
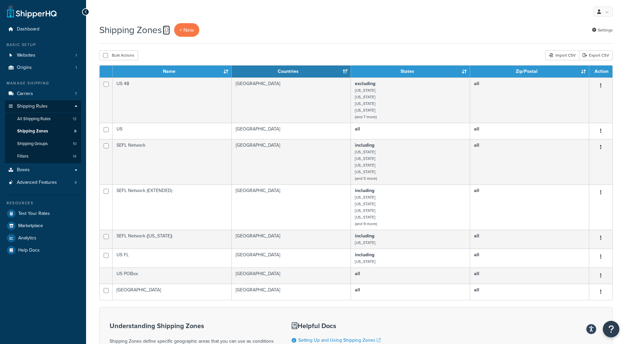
click at [167, 29] on icon at bounding box center [165, 29] width 5 height 5
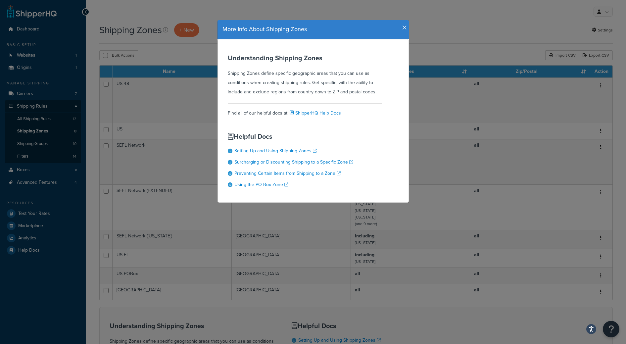
click at [157, 29] on div "More Info About Shipping Zones Understanding Shipping Zones Shipping Zones defi…" at bounding box center [313, 172] width 626 height 344
click at [102, 29] on div "More Info About Shipping Zones Understanding Shipping Zones Shipping Zones defi…" at bounding box center [313, 172] width 626 height 344
click at [404, 27] on icon "button" at bounding box center [404, 28] width 5 height 6
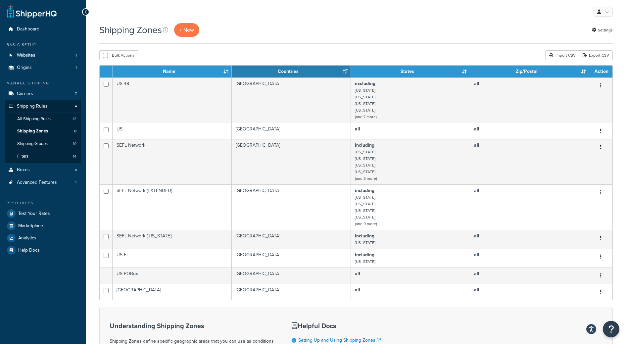
click at [163, 30] on div "Shipping Zones + New" at bounding box center [150, 30] width 103 height 14
click at [164, 30] on icon at bounding box center [165, 29] width 5 height 5
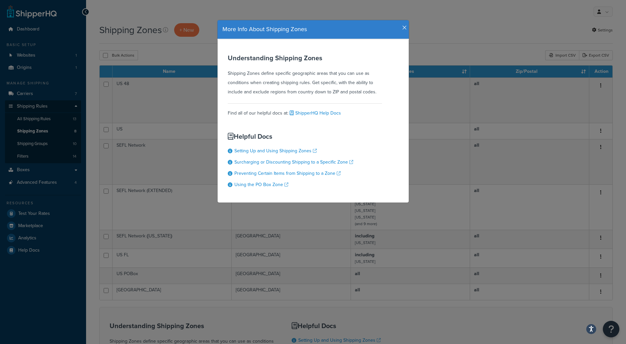
click at [105, 31] on div "More Info About Shipping Zones Understanding Shipping Zones Shipping Zones defi…" at bounding box center [313, 172] width 626 height 344
click at [401, 28] on h4 "More Info About Shipping Zones" at bounding box center [312, 29] width 181 height 9
click at [405, 28] on icon "button" at bounding box center [404, 28] width 5 height 6
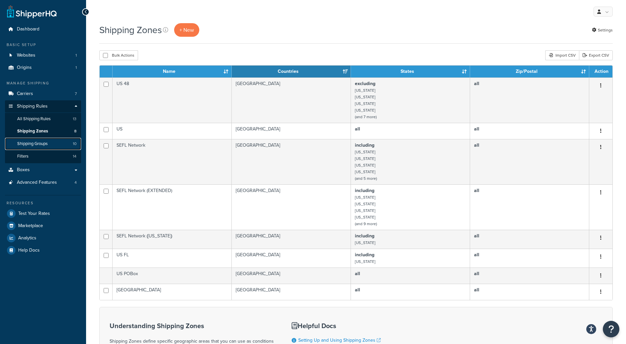
click at [42, 140] on link "Shipping Groups 10" at bounding box center [43, 144] width 76 height 12
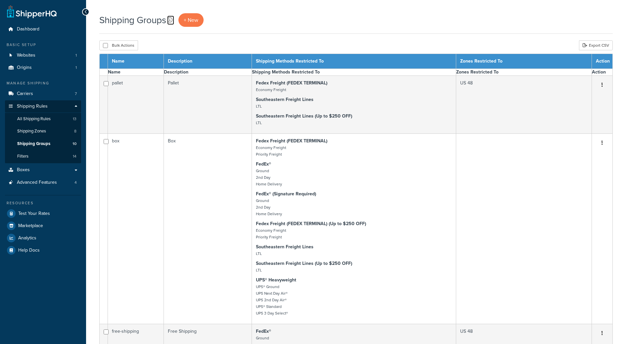
click at [172, 21] on icon at bounding box center [169, 19] width 5 height 5
select select "15"
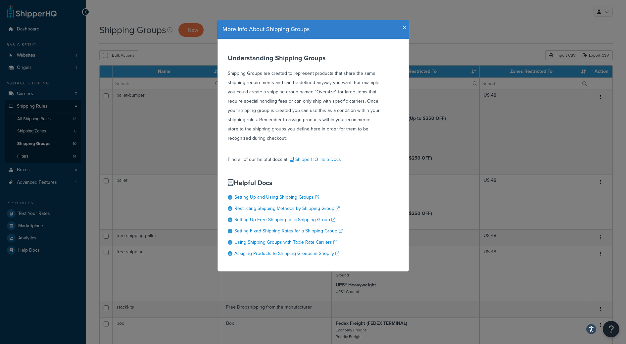
click at [404, 29] on icon "button" at bounding box center [404, 28] width 5 height 6
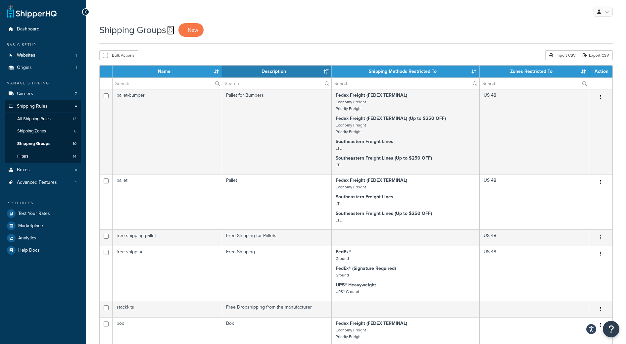
click at [171, 29] on icon at bounding box center [169, 29] width 5 height 5
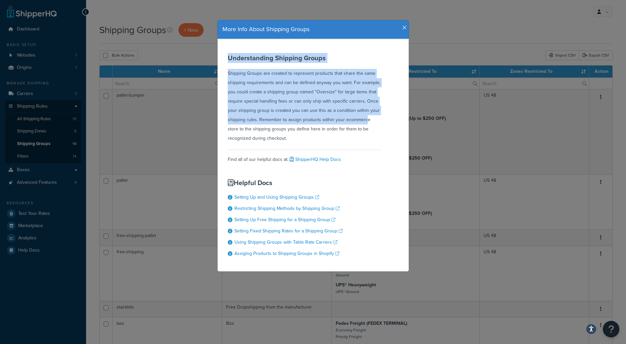
drag, startPoint x: 225, startPoint y: 57, endPoint x: 337, endPoint y: 123, distance: 129.9
click at [337, 123] on div "Understanding Shipping Groups Shipping Groups are created to represent products…" at bounding box center [312, 155] width 191 height 232
click at [403, 29] on icon "button" at bounding box center [404, 28] width 5 height 6
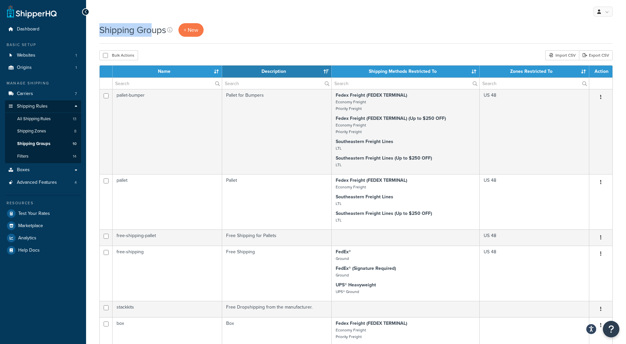
drag, startPoint x: 101, startPoint y: 31, endPoint x: 149, endPoint y: 29, distance: 48.0
click at [149, 29] on h1 "Shipping Groups" at bounding box center [132, 29] width 67 height 13
click at [53, 130] on link "Shipping Zones 8" at bounding box center [43, 131] width 76 height 12
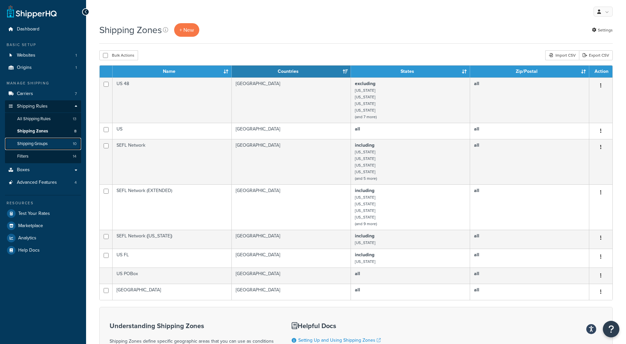
click at [40, 143] on span "Shipping Groups" at bounding box center [32, 144] width 30 height 6
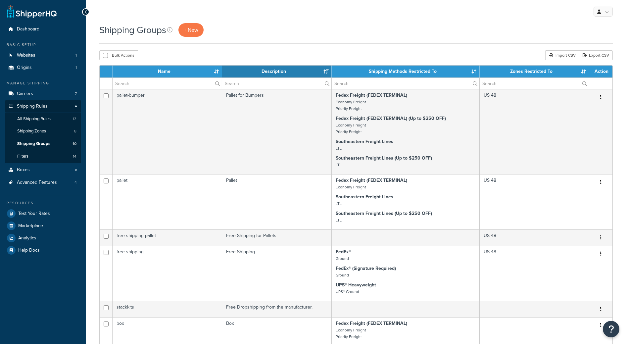
select select "15"
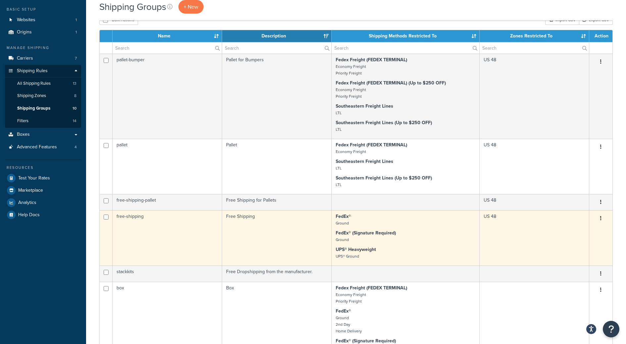
scroll to position [37, 0]
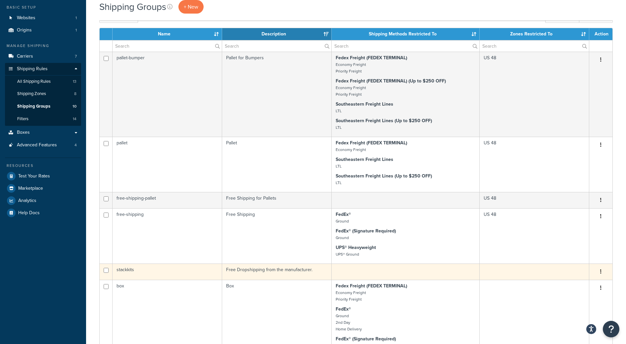
click at [127, 269] on td "stackkits" at bounding box center [166, 271] width 109 height 16
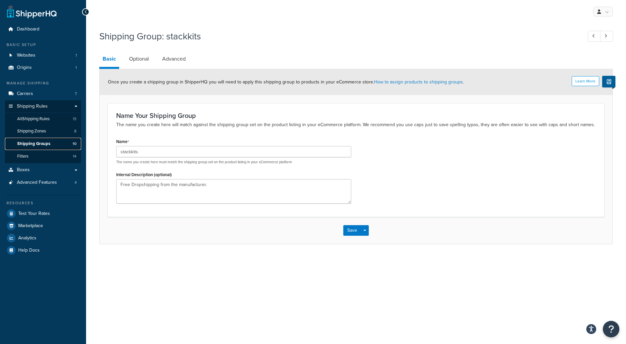
click at [47, 143] on span "Shipping Groups" at bounding box center [33, 144] width 33 height 6
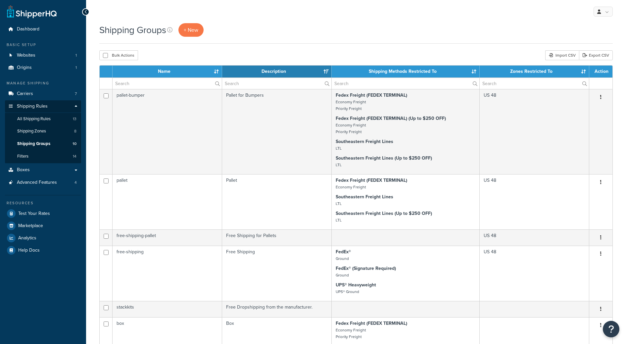
select select "15"
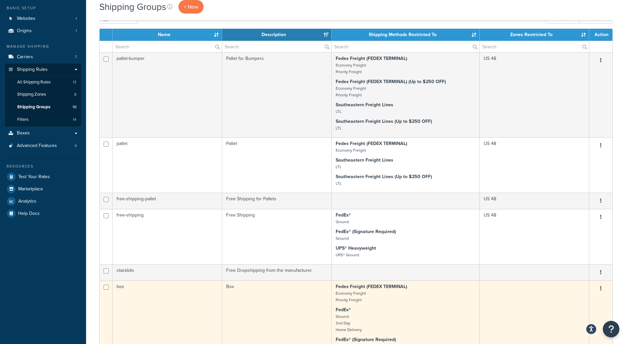
scroll to position [34, 0]
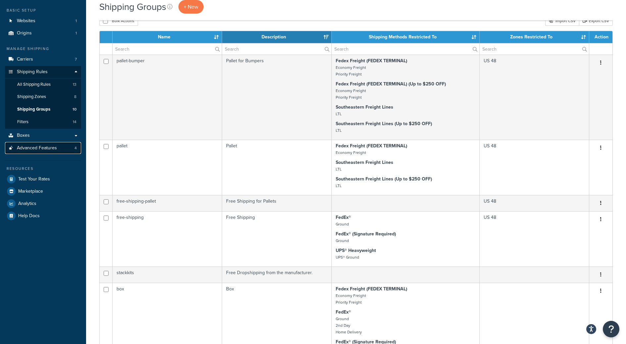
click at [40, 148] on span "Advanced Features" at bounding box center [37, 148] width 40 height 6
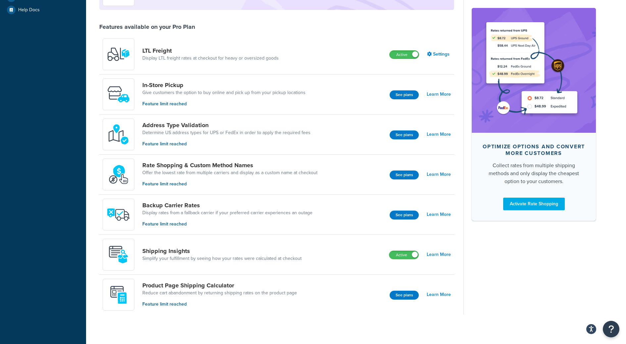
scroll to position [193, 0]
